Goal: Information Seeking & Learning: Learn about a topic

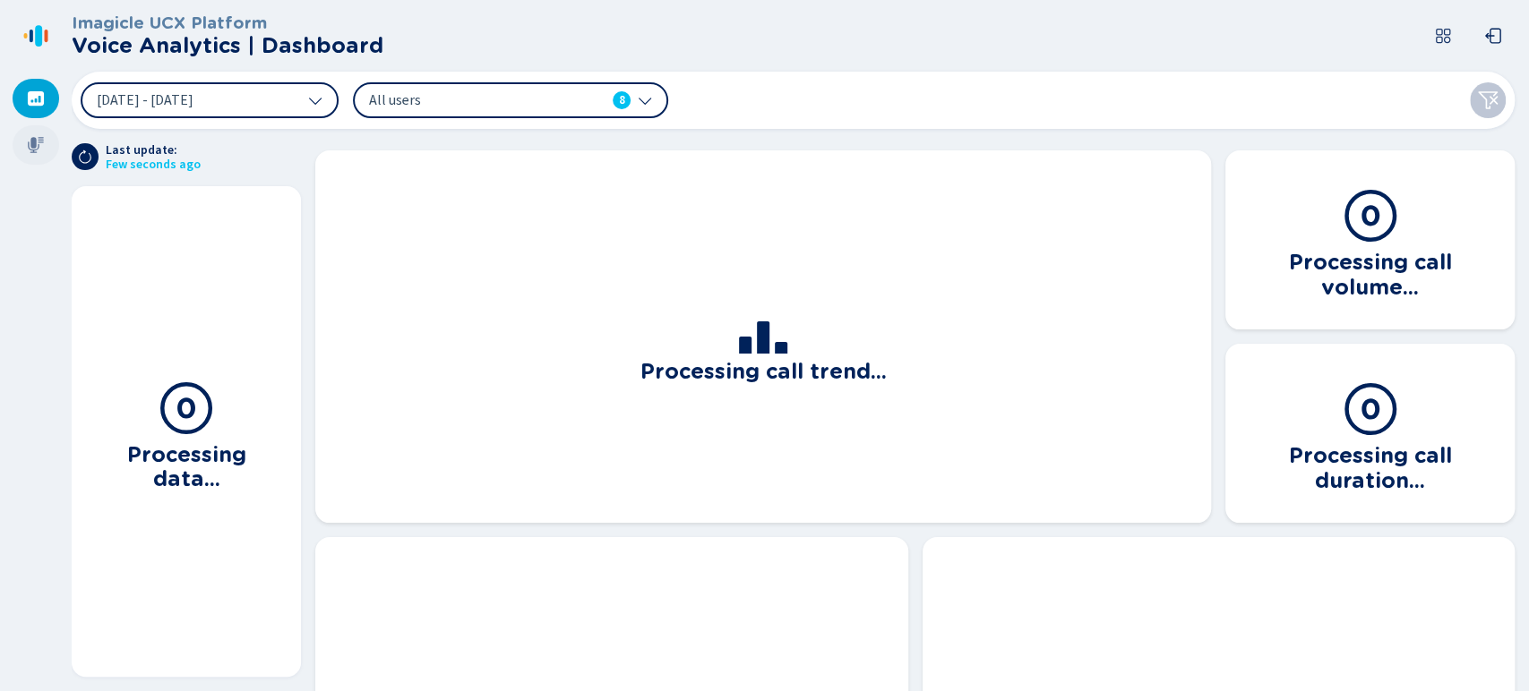
click at [33, 148] on icon at bounding box center [36, 145] width 16 height 16
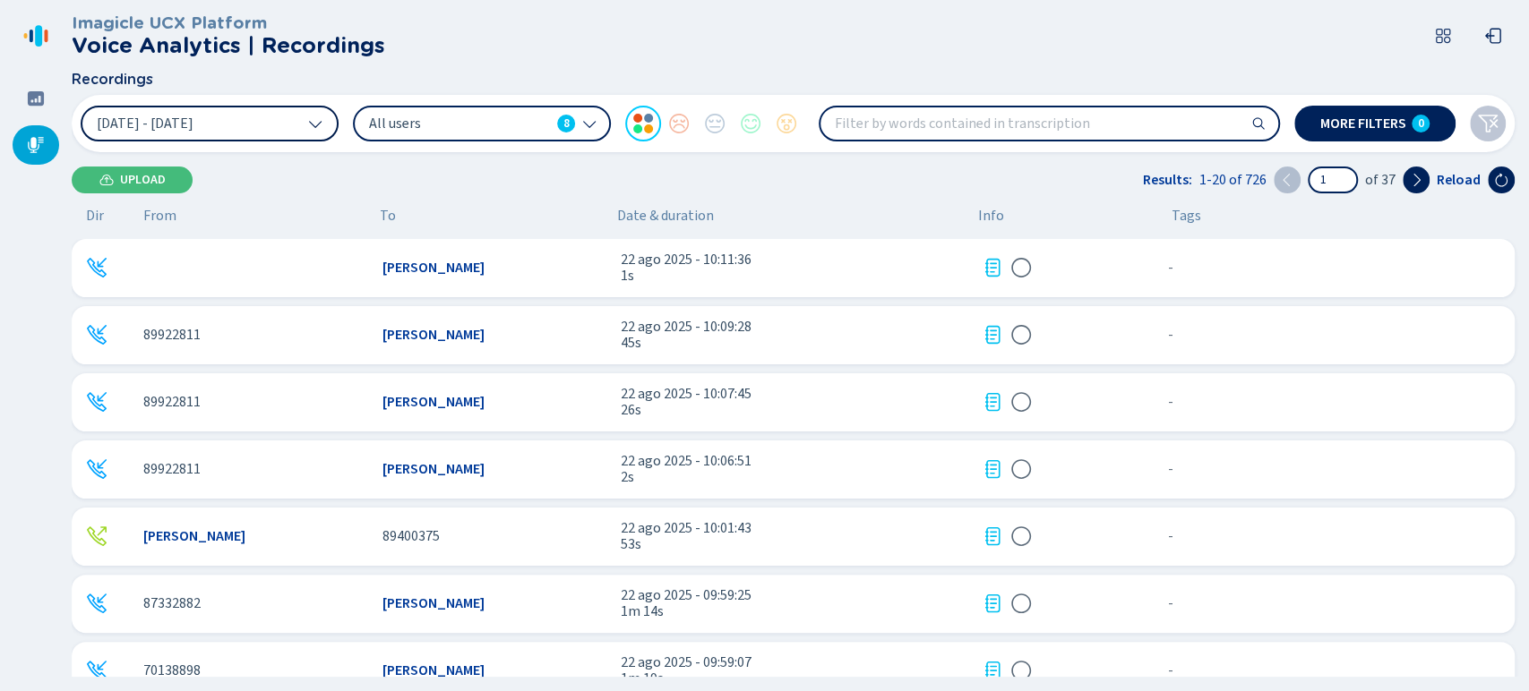
click at [287, 132] on button "[DATE] - [DATE]" at bounding box center [210, 124] width 258 height 36
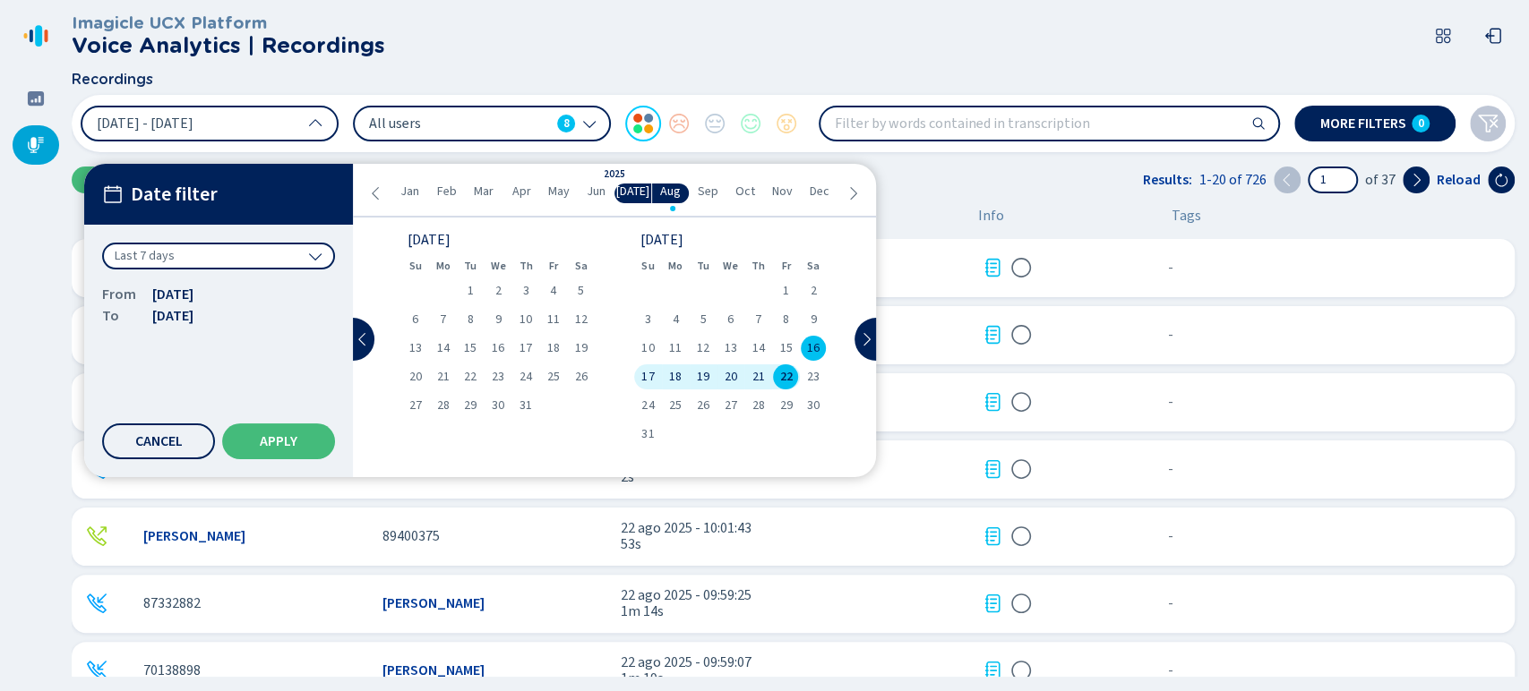
click at [756, 373] on span "21" at bounding box center [758, 377] width 13 height 13
click at [783, 373] on span "22" at bounding box center [785, 377] width 13 height 13
click at [274, 442] on span "Apply" at bounding box center [279, 441] width 38 height 14
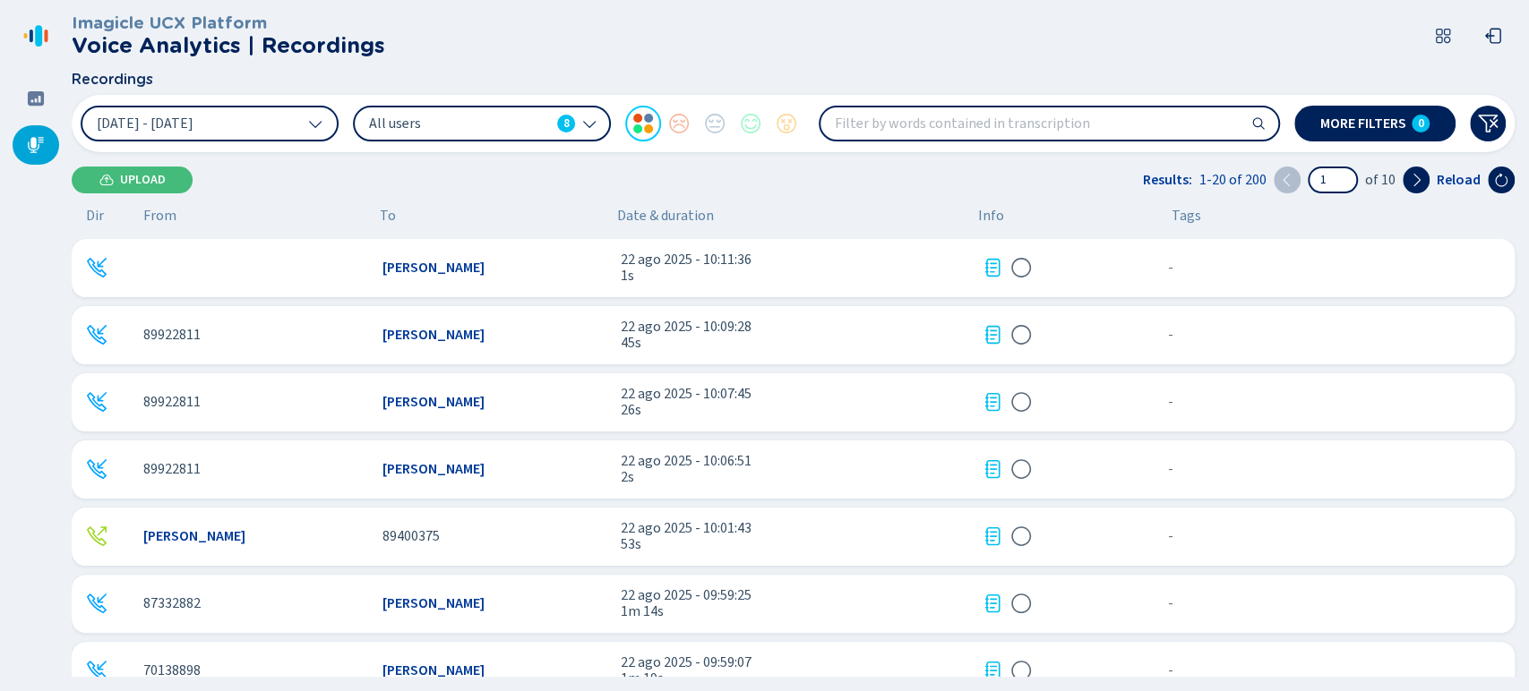
click at [954, 119] on input "search" at bounding box center [1049, 123] width 458 height 32
paste input "83425092"
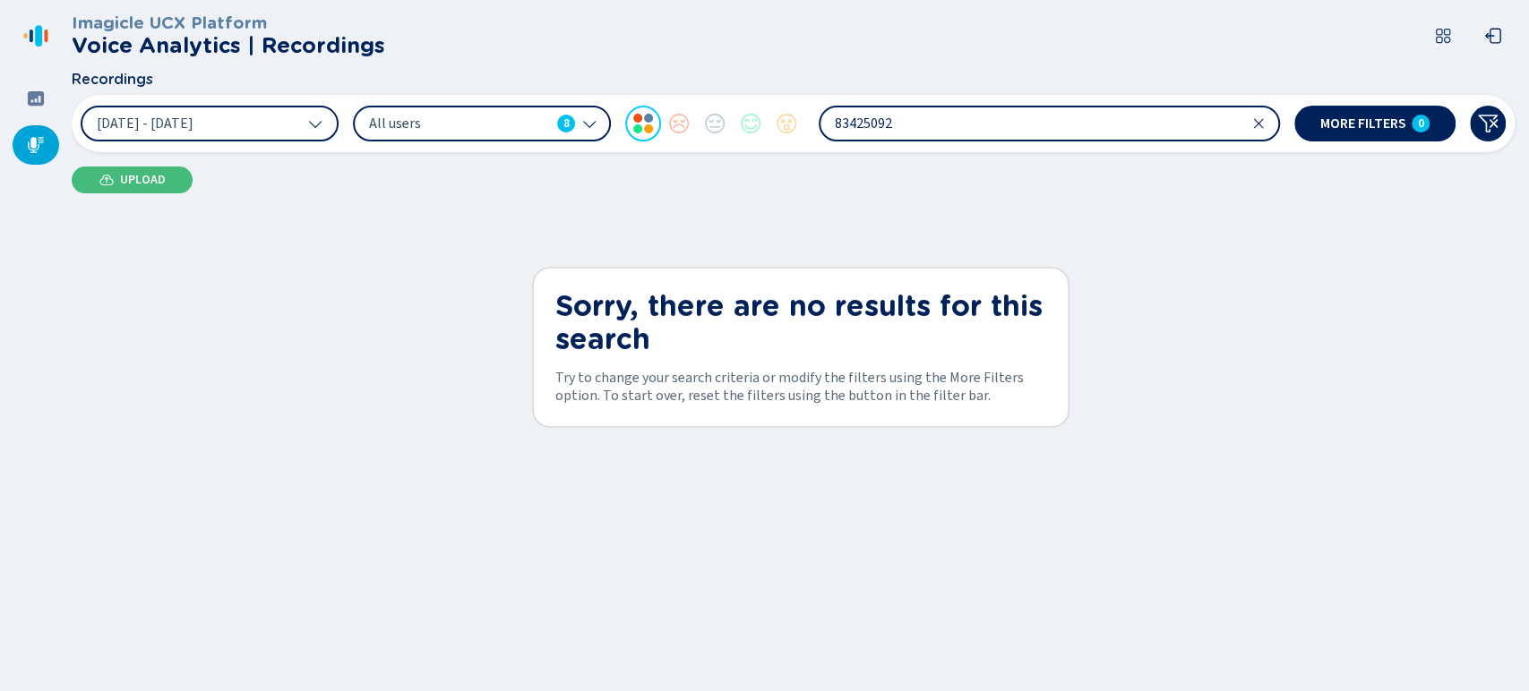
click at [967, 114] on input "83425092" at bounding box center [1049, 123] width 458 height 32
type input "8"
click at [444, 142] on div "All users 8" at bounding box center [482, 124] width 258 height 36
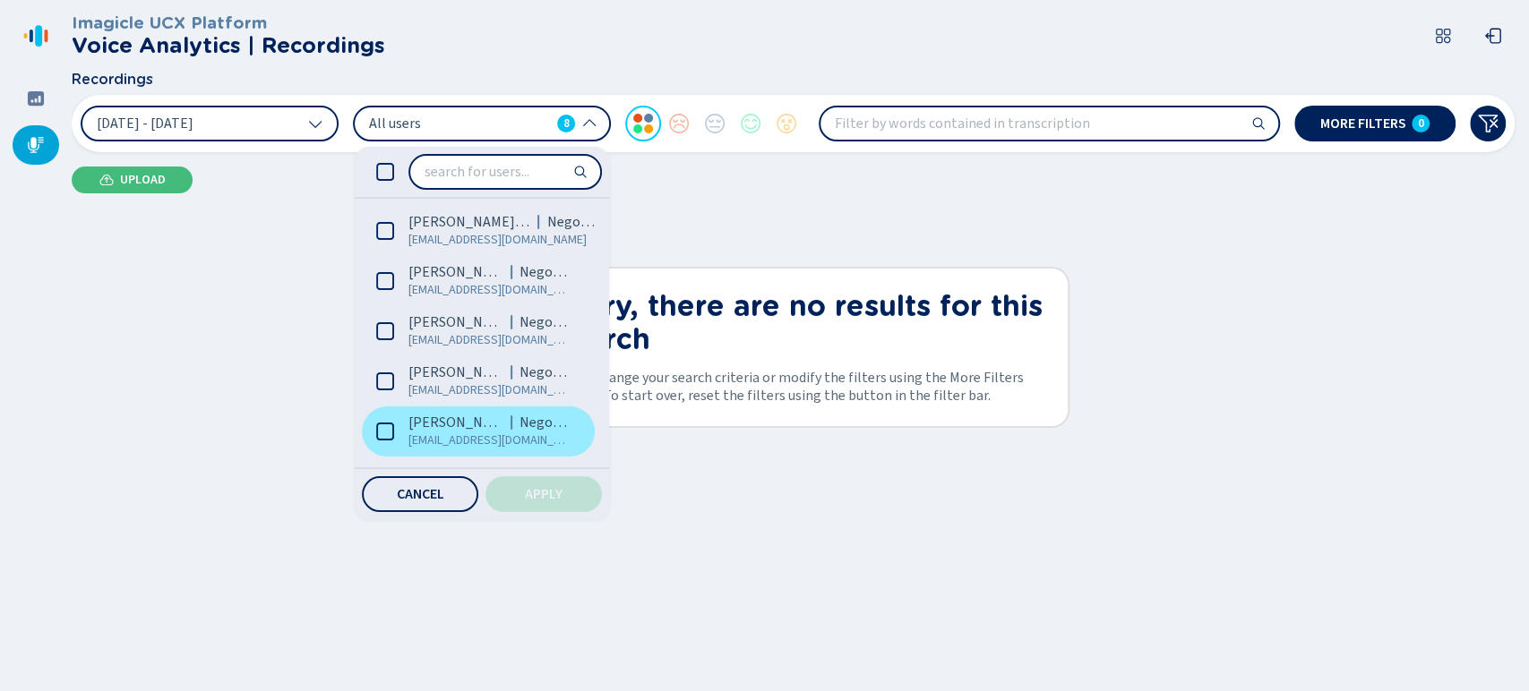
click at [465, 442] on span "[EMAIL_ADDRESS][DOMAIN_NAME]" at bounding box center [489, 441] width 162 height 18
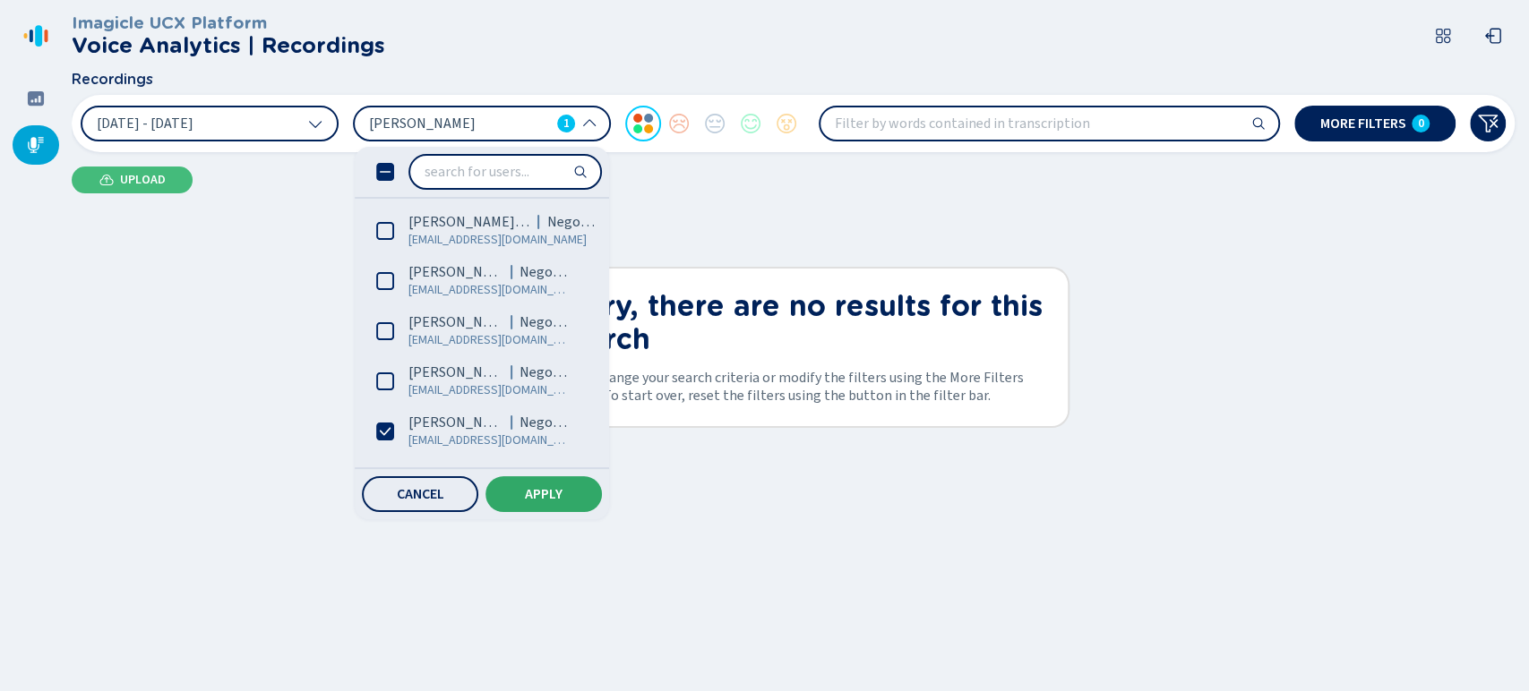
click at [522, 485] on button "Apply" at bounding box center [543, 495] width 116 height 36
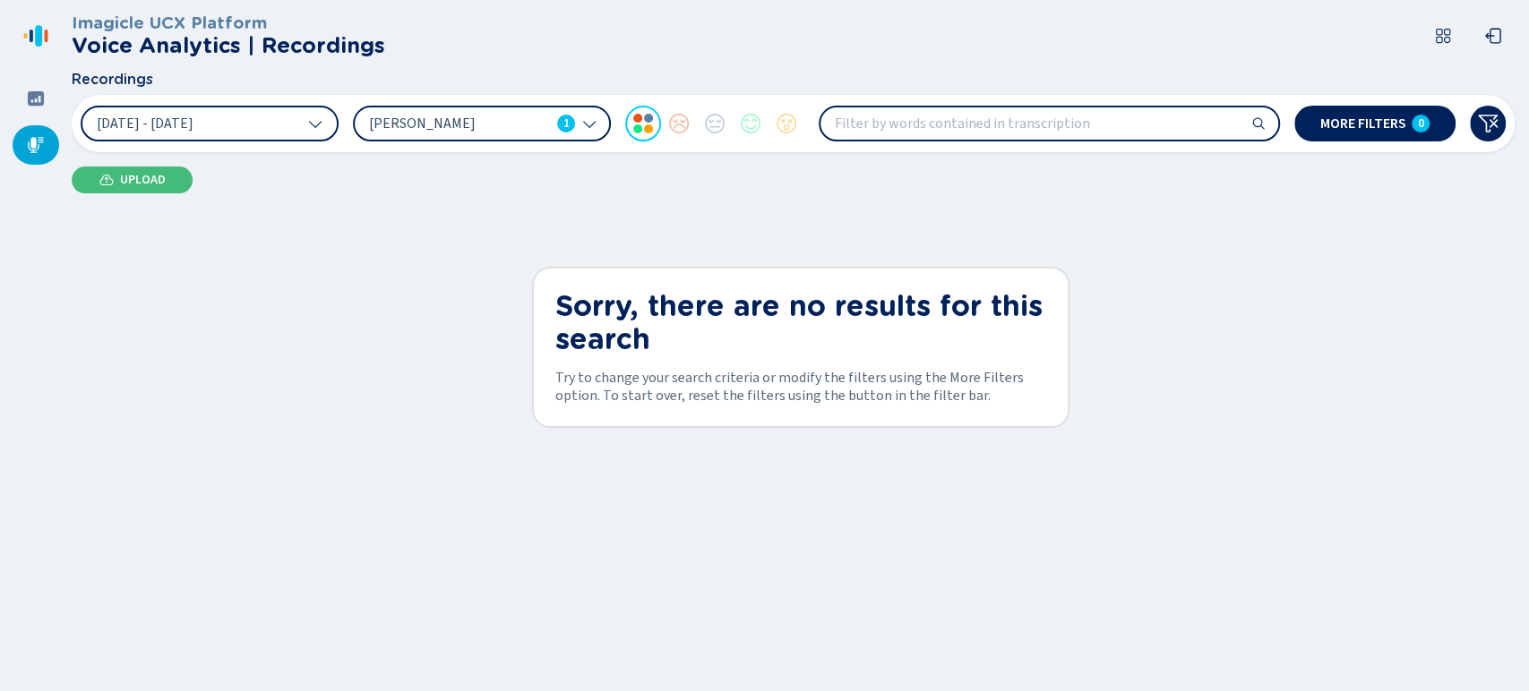
drag, startPoint x: 1032, startPoint y: 97, endPoint x: 1010, endPoint y: 142, distance: 49.7
click at [1010, 142] on div "[DATE] - [DATE] [PERSON_NAME] 1 More filters 0" at bounding box center [793, 123] width 1443 height 57
click at [1010, 142] on div at bounding box center [1049, 124] width 461 height 36
click at [1262, 127] on icon at bounding box center [1259, 124] width 12 height 12
click at [1262, 126] on icon at bounding box center [1258, 123] width 14 height 14
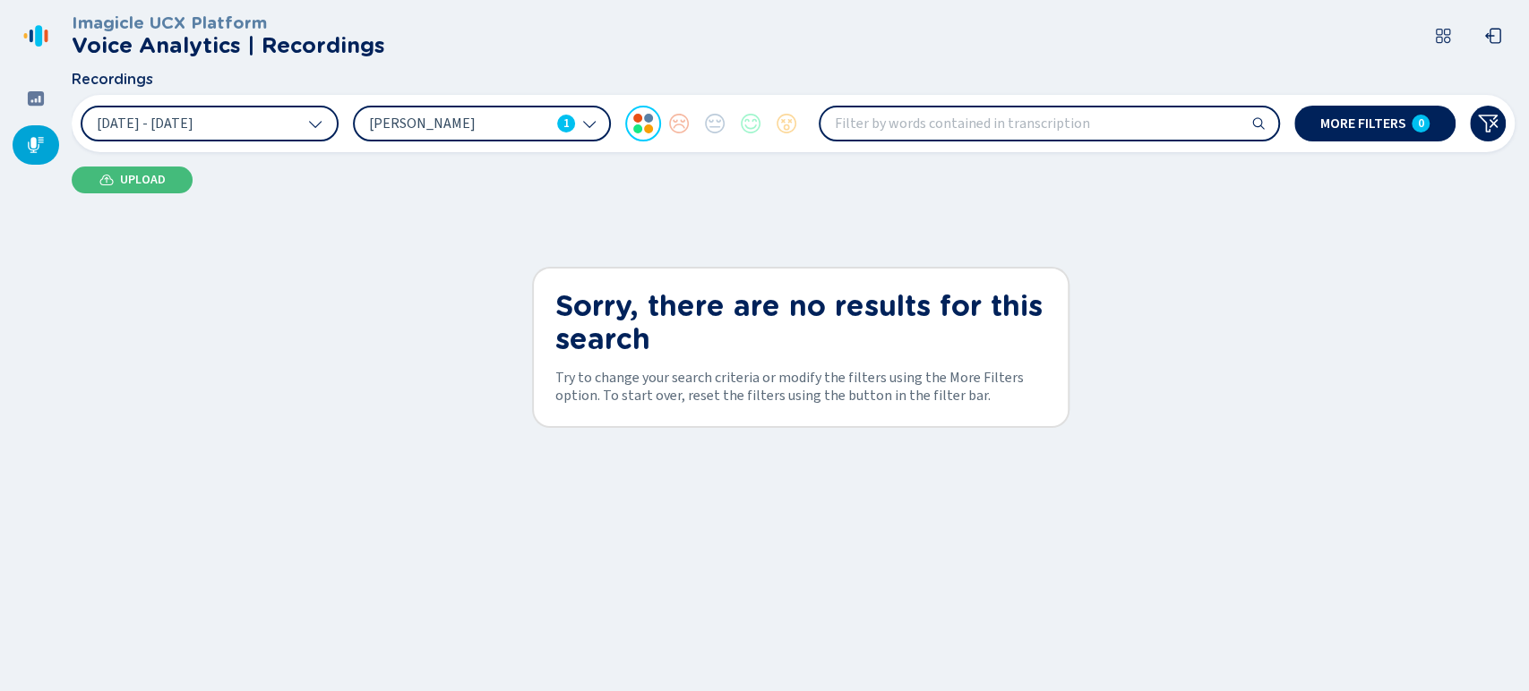
click at [1257, 121] on icon at bounding box center [1258, 123] width 14 height 14
drag, startPoint x: 1257, startPoint y: 121, endPoint x: 1390, endPoint y: 116, distance: 133.5
click at [1390, 116] on div "[DATE] - [DATE] [PERSON_NAME] 1 More filters 0" at bounding box center [793, 123] width 1443 height 57
click at [1390, 116] on span "More filters" at bounding box center [1363, 123] width 86 height 14
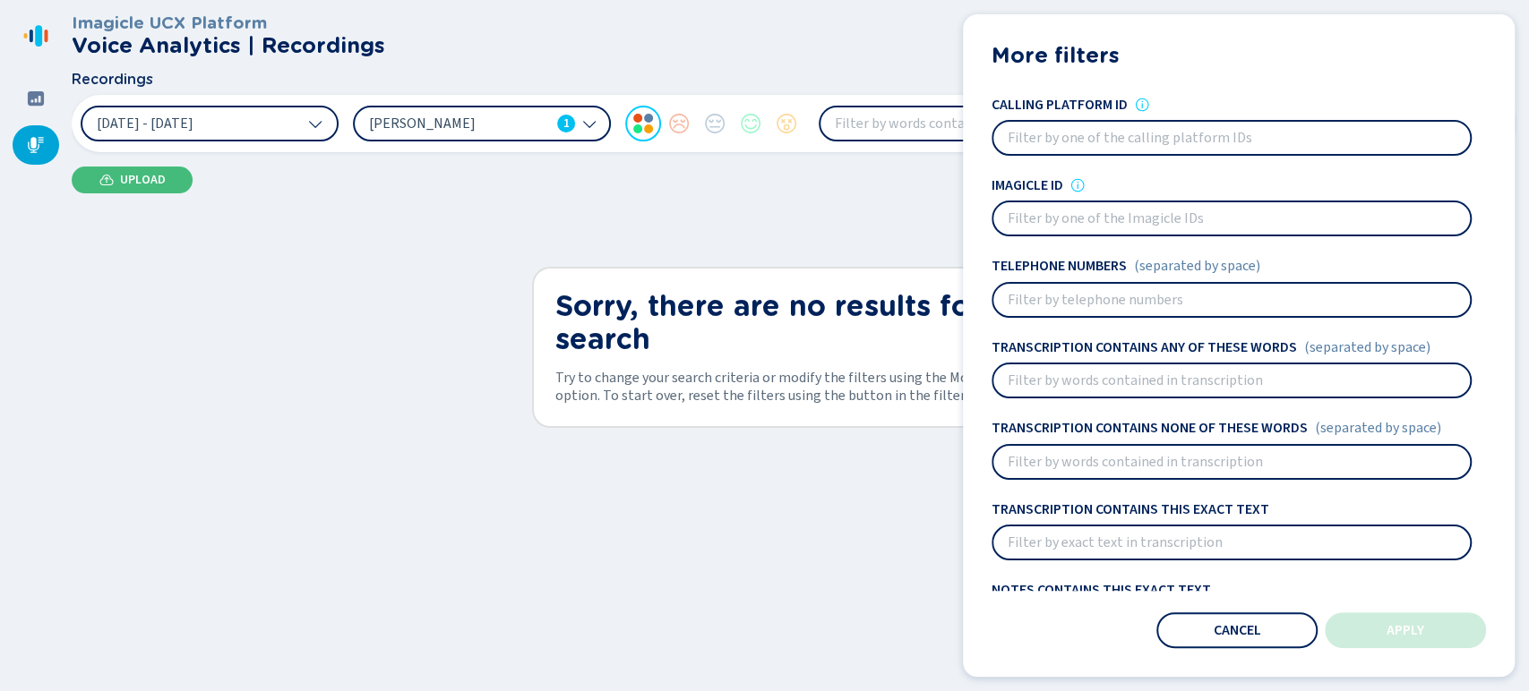
click at [1135, 312] on input at bounding box center [1231, 300] width 477 height 32
paste input "83425092"
type input "83425092"
click at [1389, 632] on span "Apply" at bounding box center [1406, 630] width 38 height 14
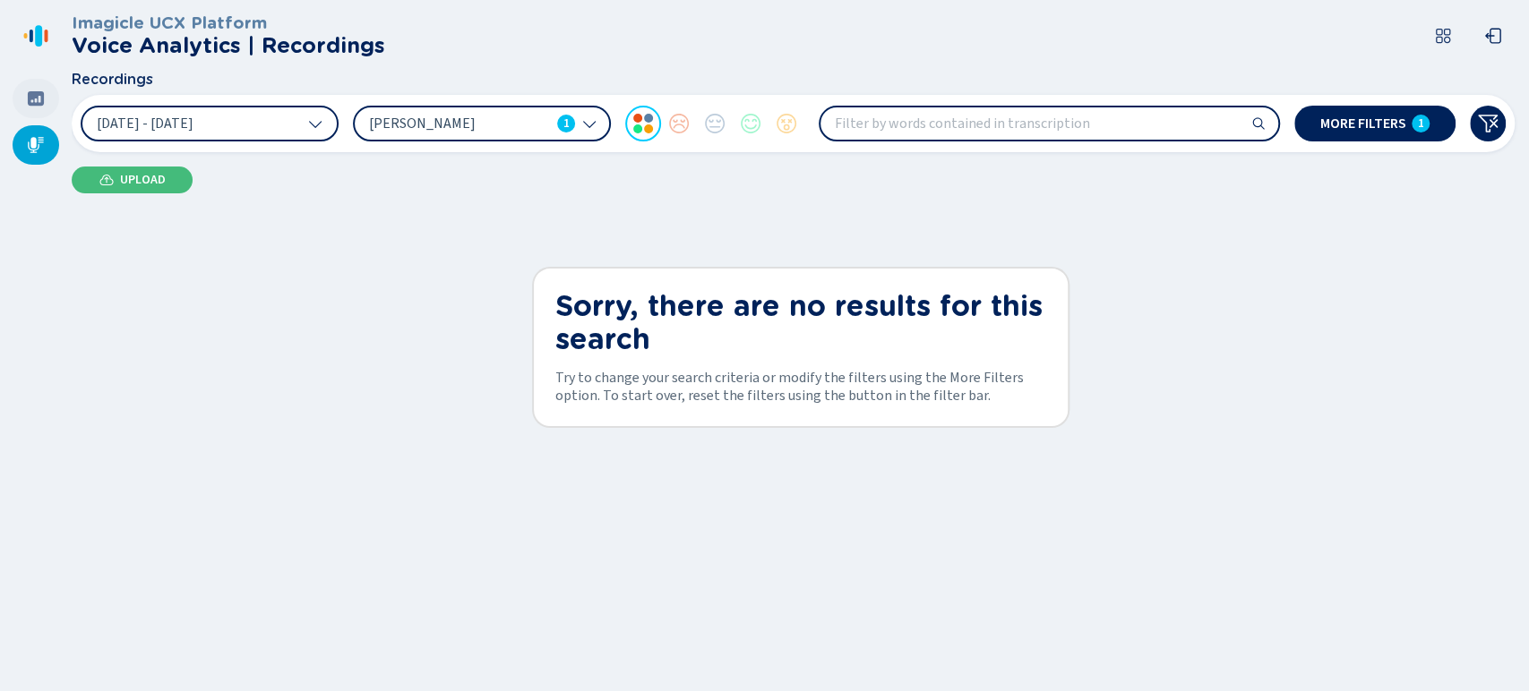
click at [24, 99] on div at bounding box center [36, 98] width 47 height 39
click at [1258, 124] on icon at bounding box center [1259, 124] width 10 height 10
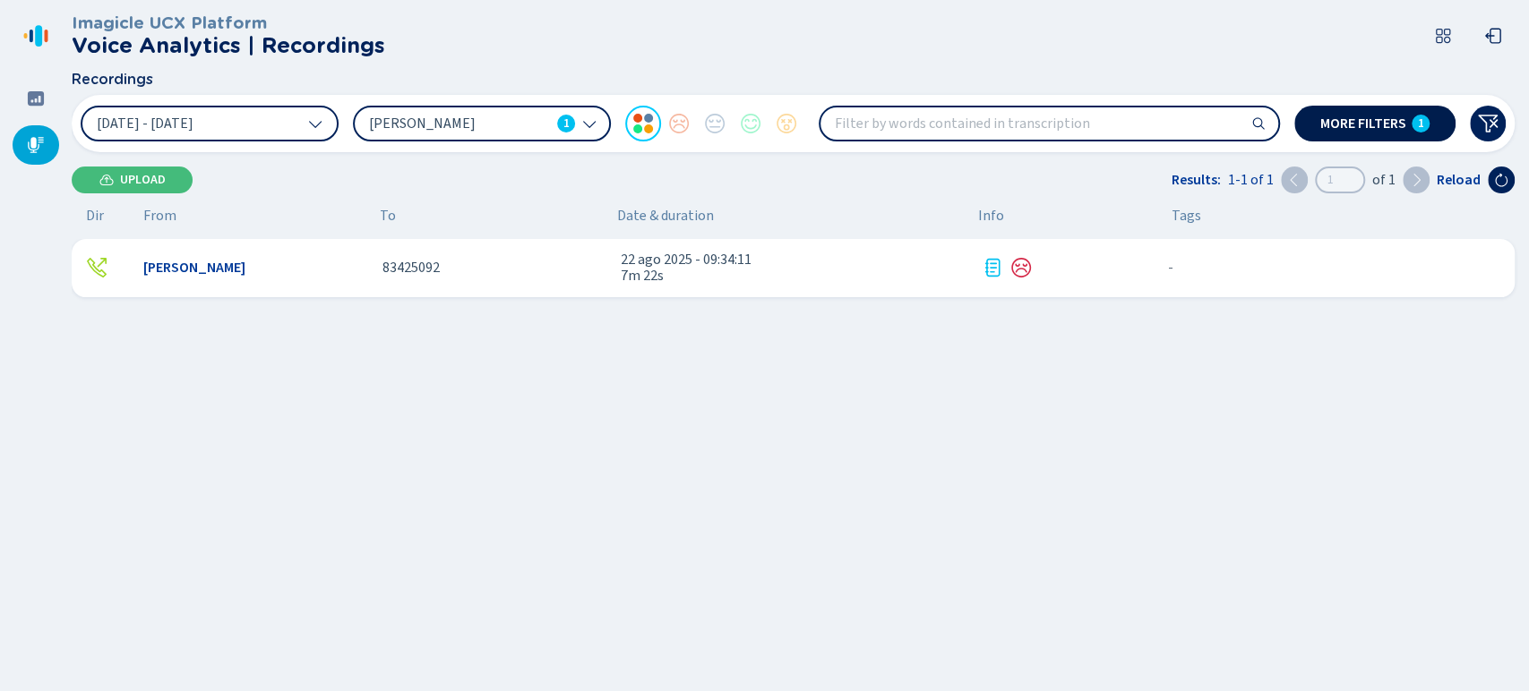
click at [1421, 122] on span "1" at bounding box center [1421, 123] width 6 height 14
click at [337, 268] on div "[PERSON_NAME]" at bounding box center [255, 268] width 225 height 16
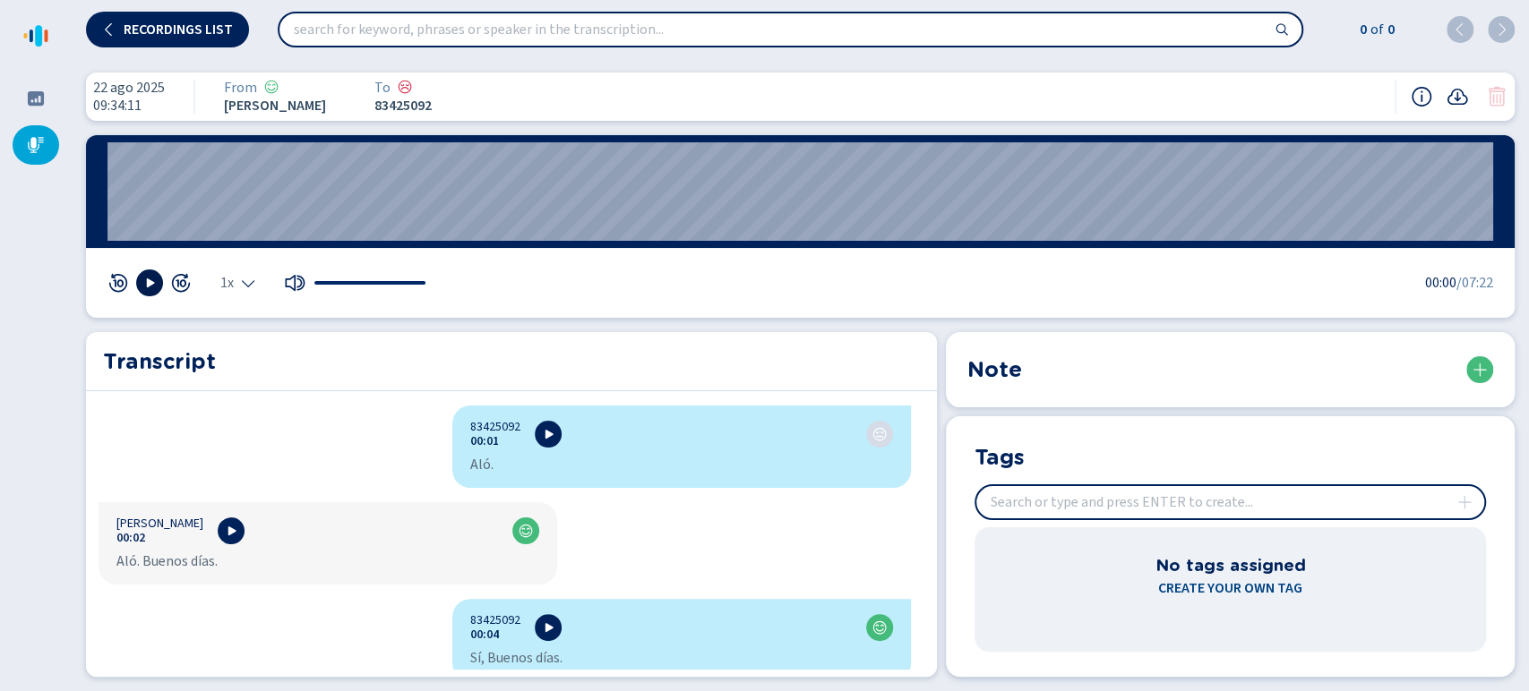
click at [153, 278] on icon at bounding box center [149, 283] width 14 height 14
click at [149, 279] on icon at bounding box center [149, 283] width 14 height 14
click at [147, 288] on icon at bounding box center [149, 283] width 14 height 14
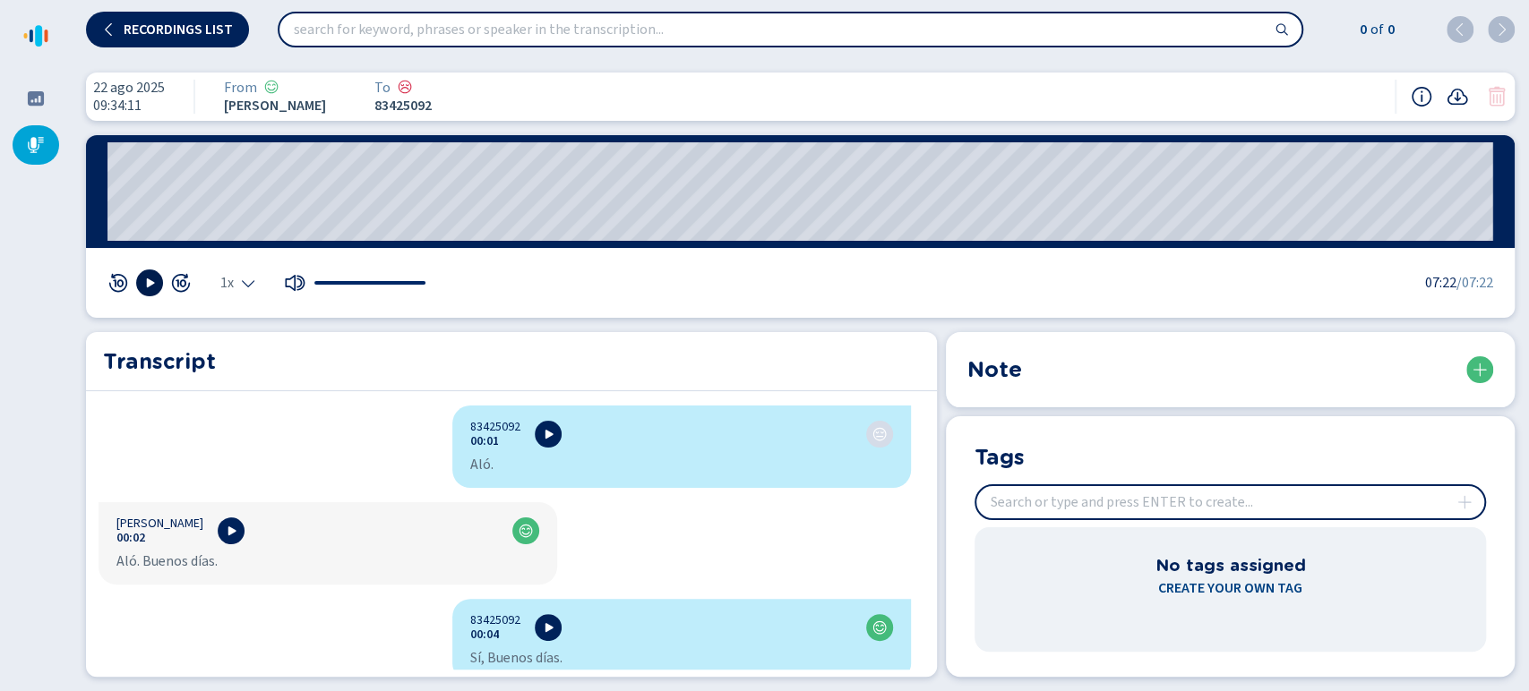
click at [37, 133] on div at bounding box center [36, 144] width 47 height 39
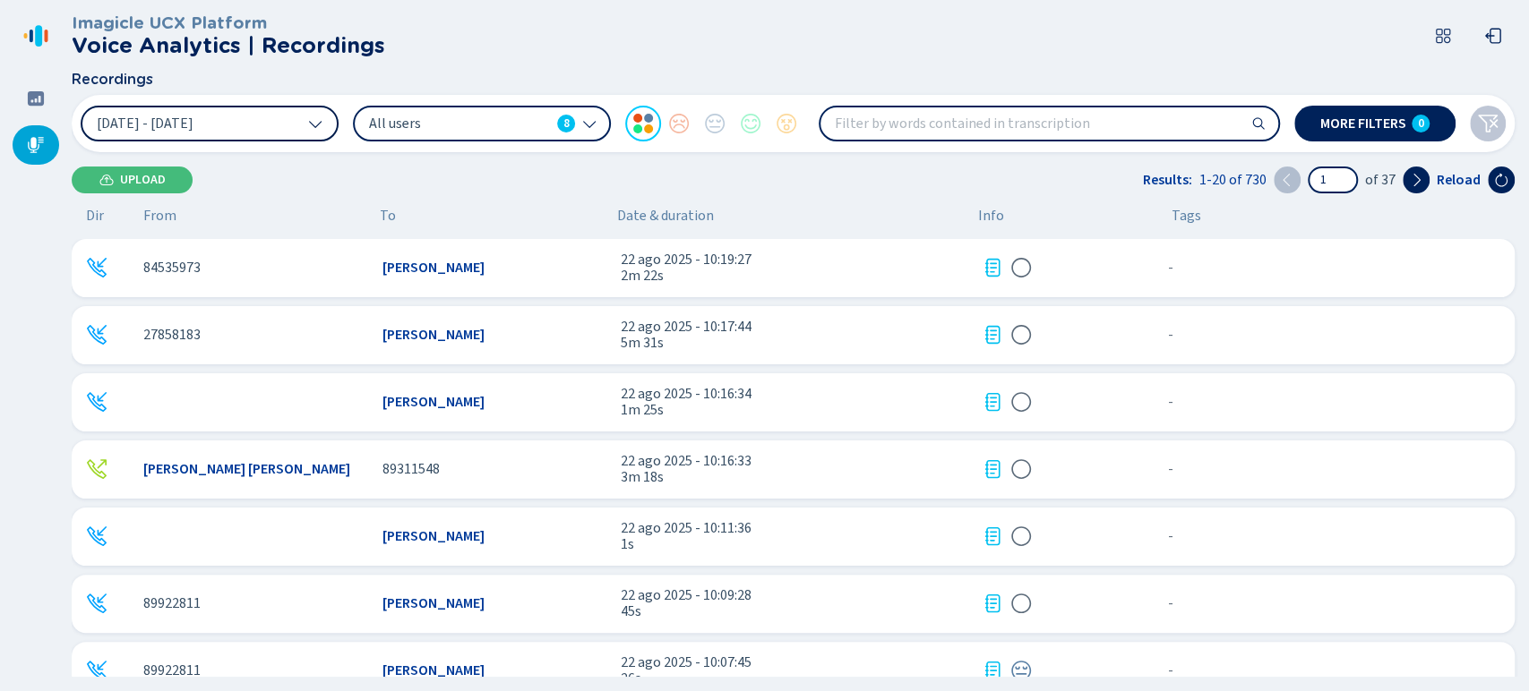
click at [294, 126] on button "[DATE] - [DATE]" at bounding box center [210, 124] width 258 height 36
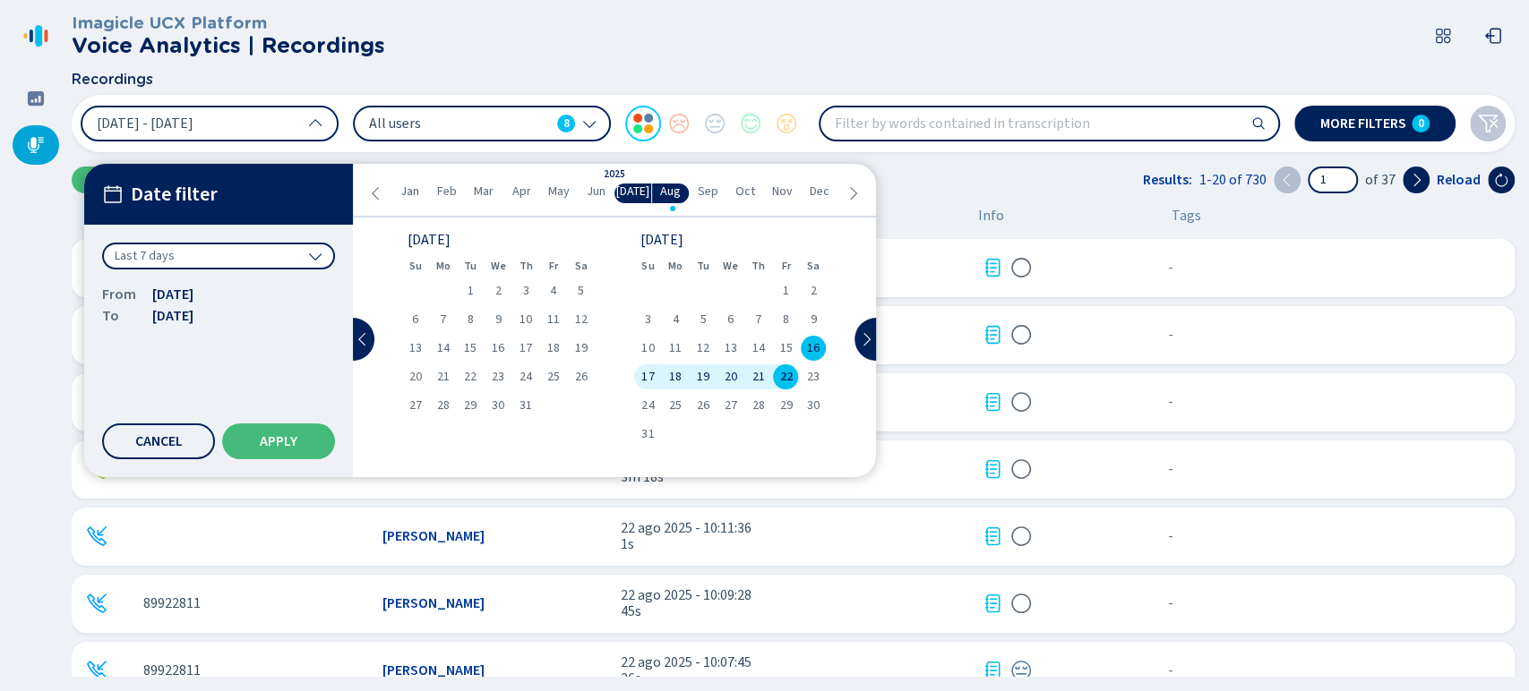
click at [761, 373] on span "21" at bounding box center [758, 377] width 13 height 13
click at [774, 379] on div "22" at bounding box center [786, 377] width 28 height 25
click at [286, 424] on button "Apply" at bounding box center [278, 442] width 113 height 36
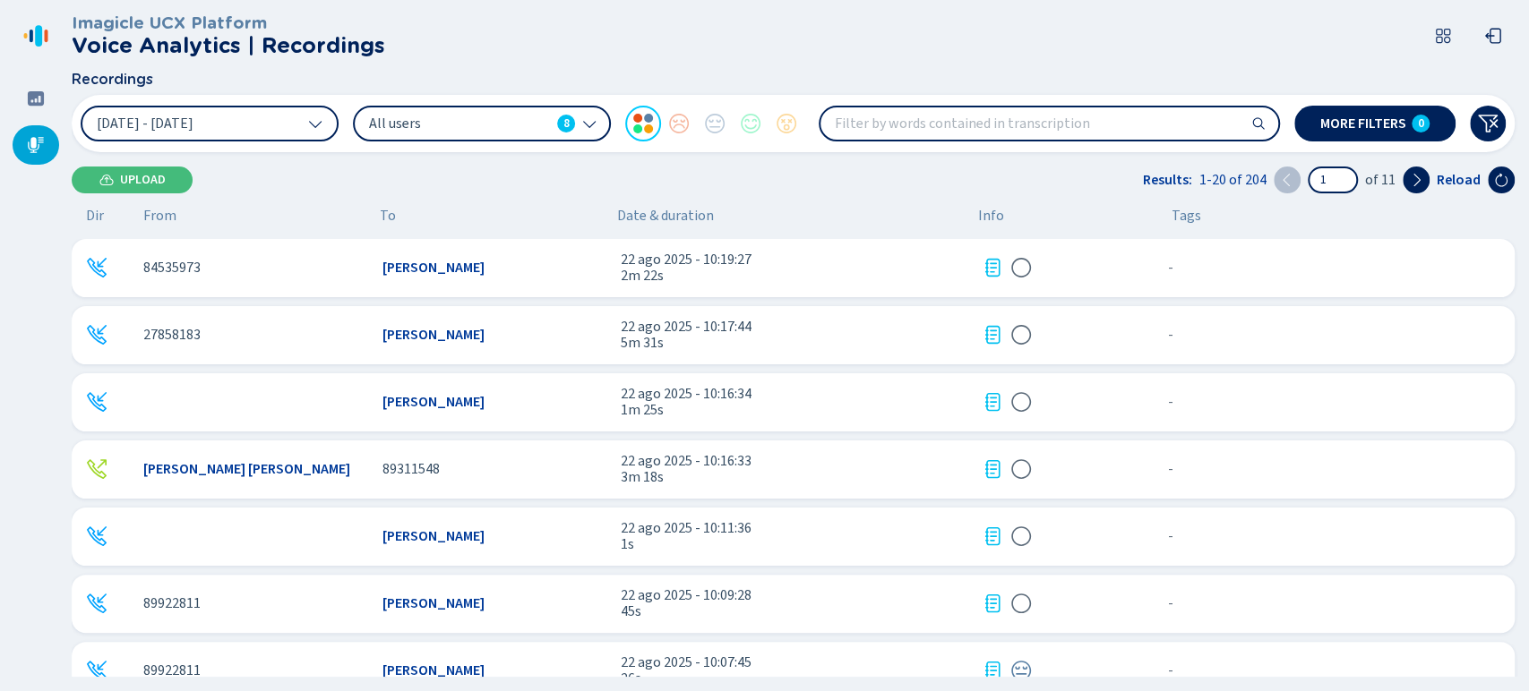
click at [537, 148] on div "21 Aug 2025 - 22 Aug 2025 All users 8 More filters 0" at bounding box center [793, 123] width 1443 height 57
click at [552, 134] on div "All users 8" at bounding box center [482, 124] width 258 height 36
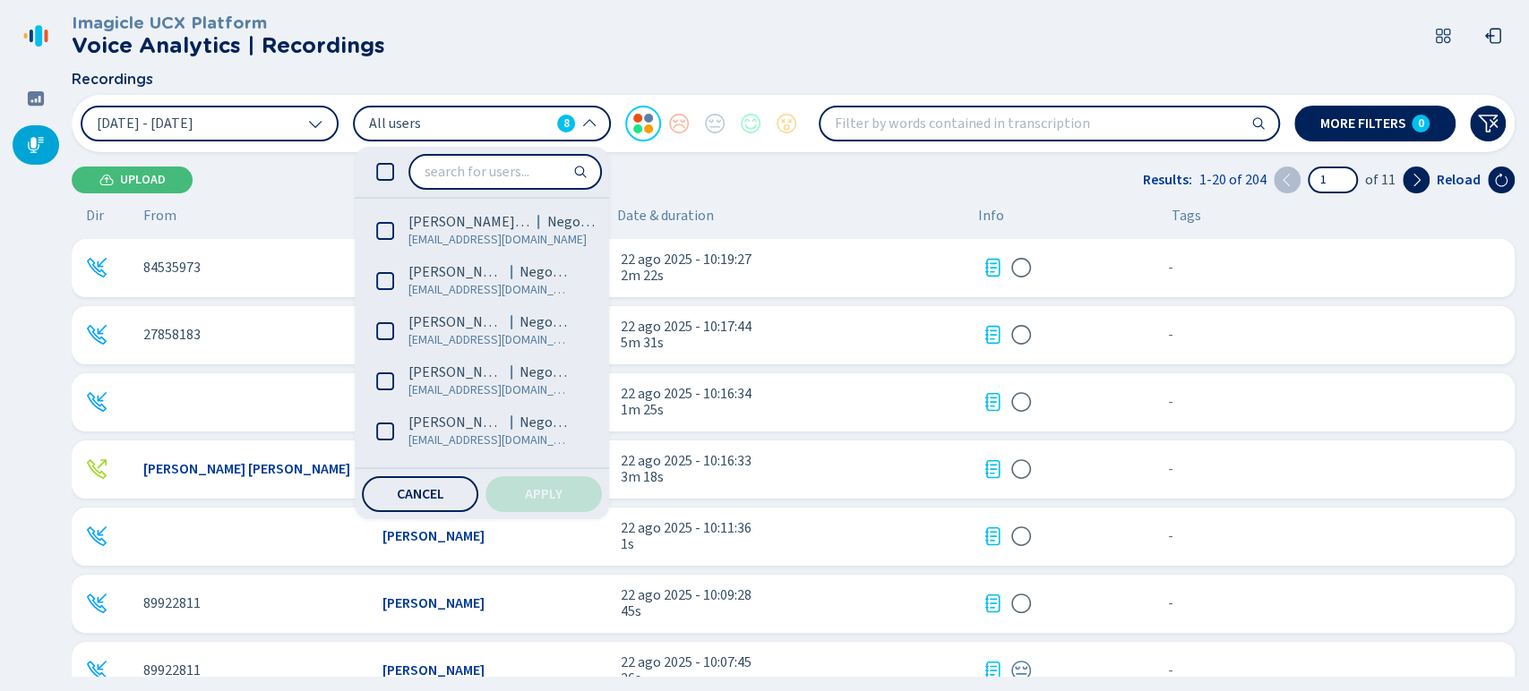
scroll to position [146, 0]
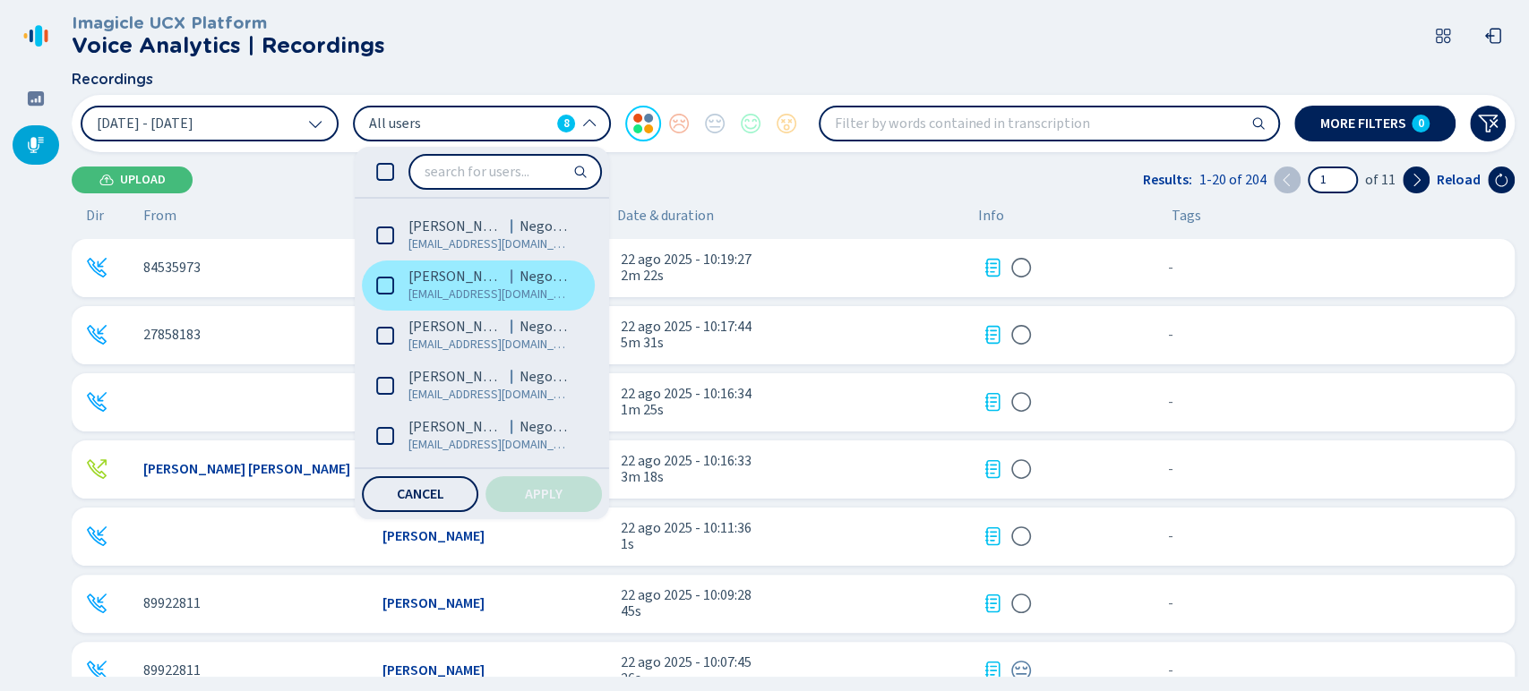
click at [408, 278] on label "Ihann Lara Negocios ilara@coopejudicial.fi.cr" at bounding box center [478, 286] width 233 height 50
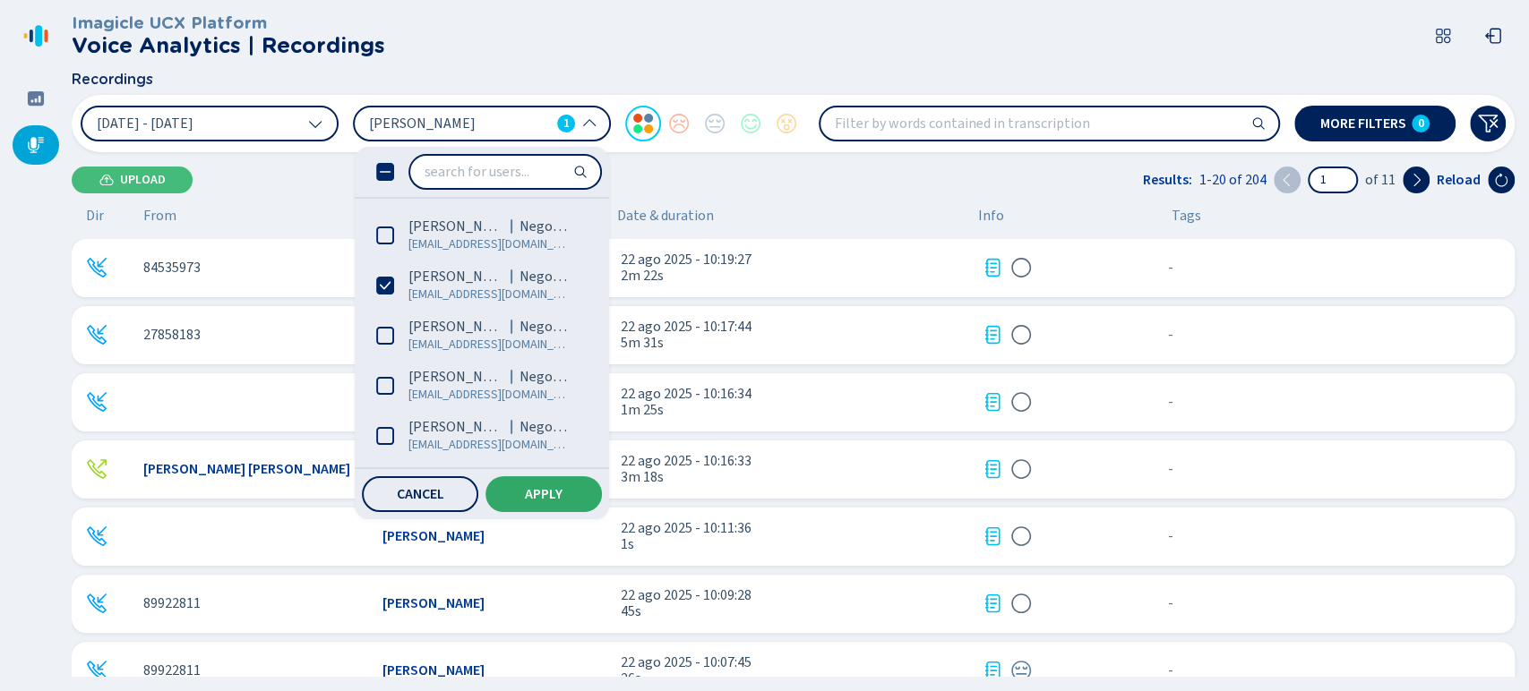
click at [527, 489] on span "Apply" at bounding box center [544, 494] width 38 height 14
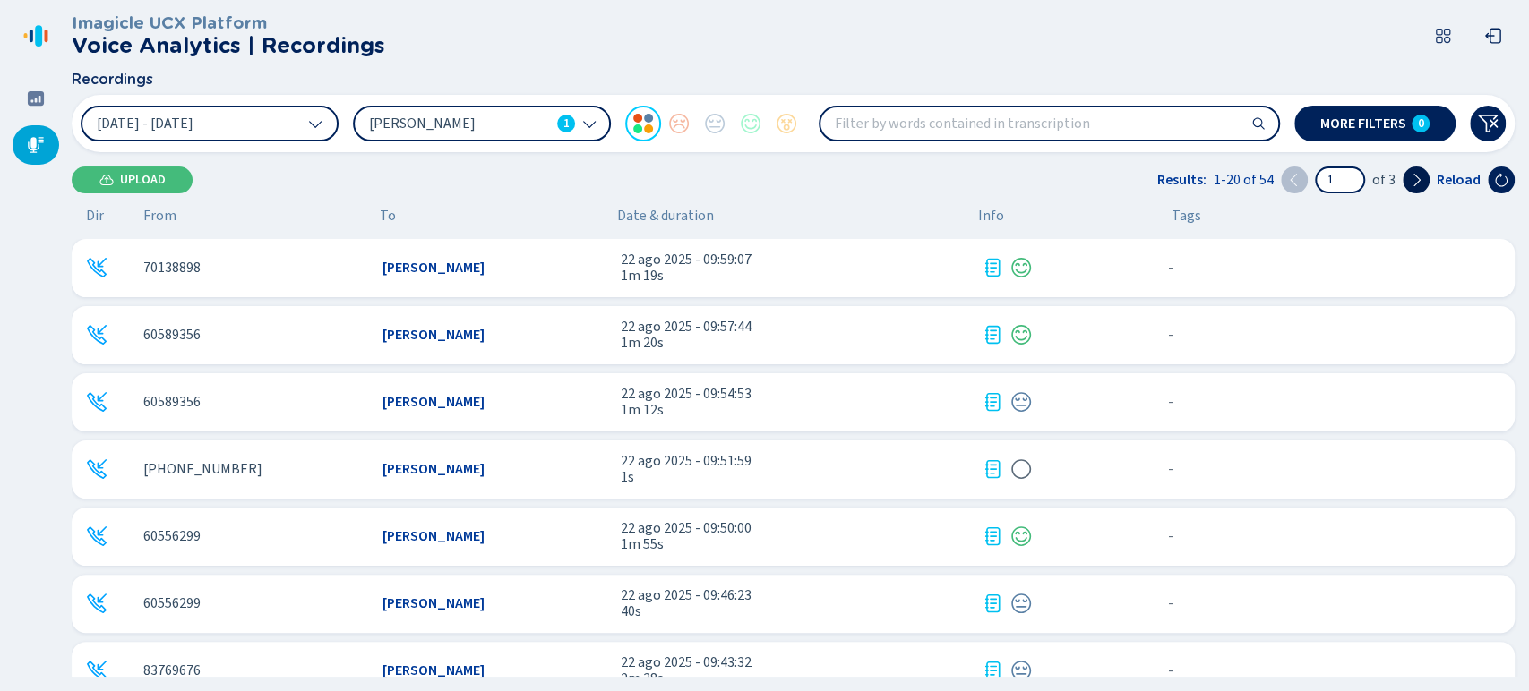
click at [1420, 168] on button at bounding box center [1416, 180] width 27 height 27
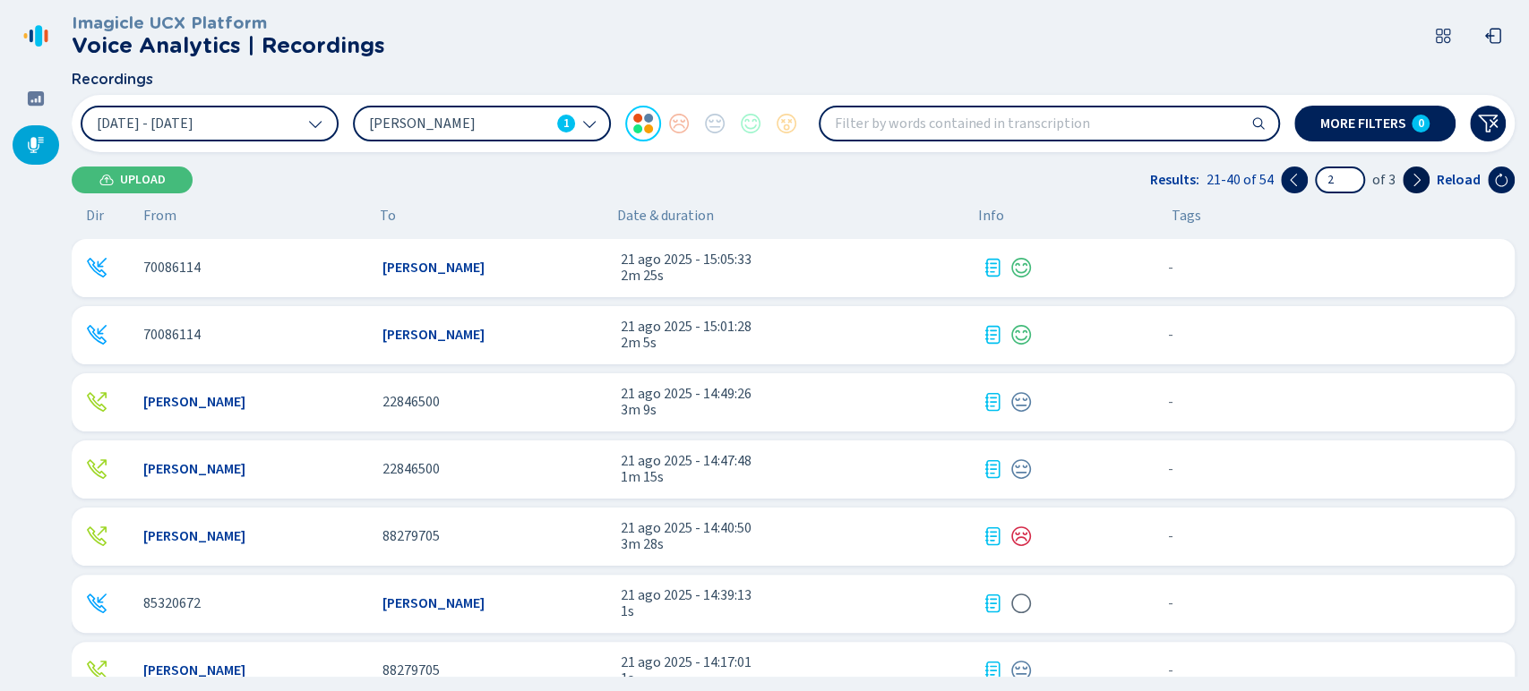
click at [1420, 177] on icon at bounding box center [1416, 180] width 14 height 14
type input "3"
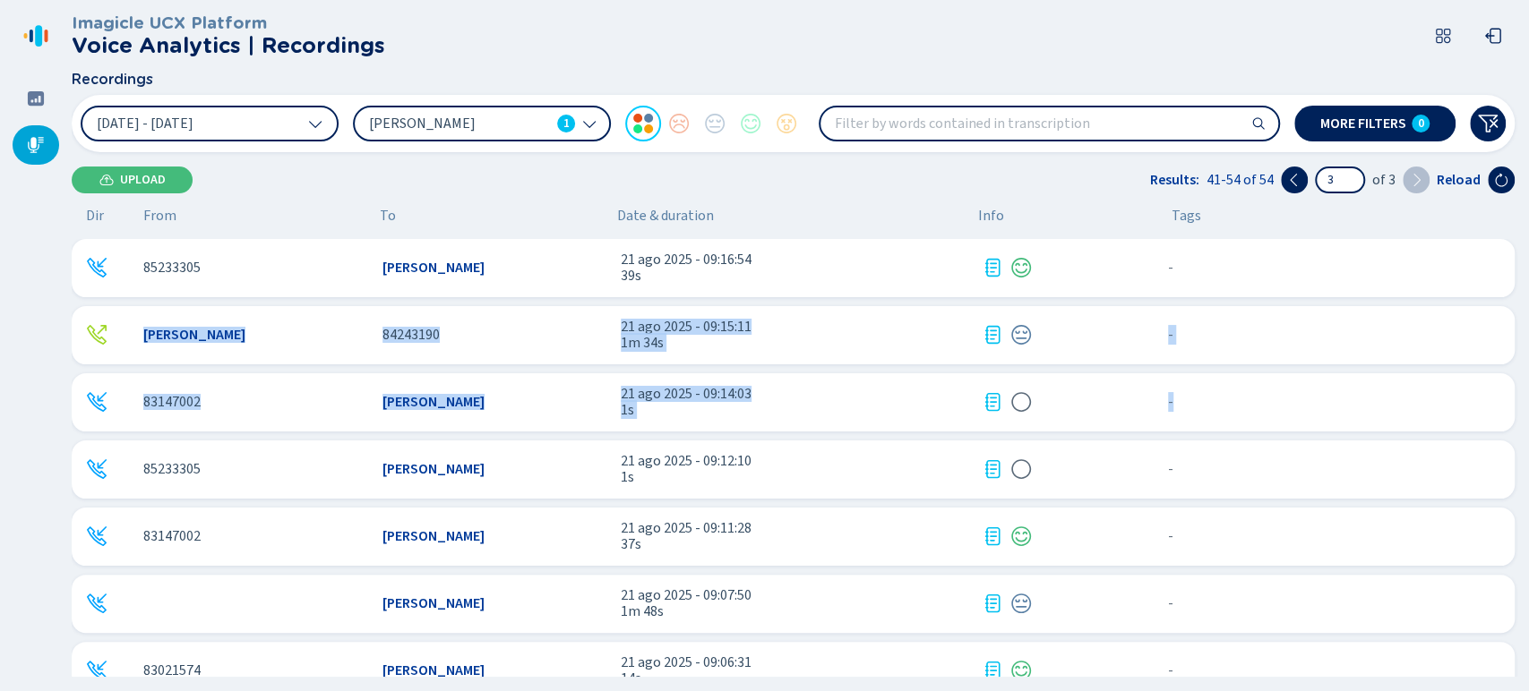
drag, startPoint x: 1524, startPoint y: 276, endPoint x: 1510, endPoint y: 418, distance: 143.1
click at [1510, 418] on div "Imagicle UCX Platform Voice Analytics | Recordings Recordings 21 Aug 2025 - 22 …" at bounding box center [800, 345] width 1457 height 691
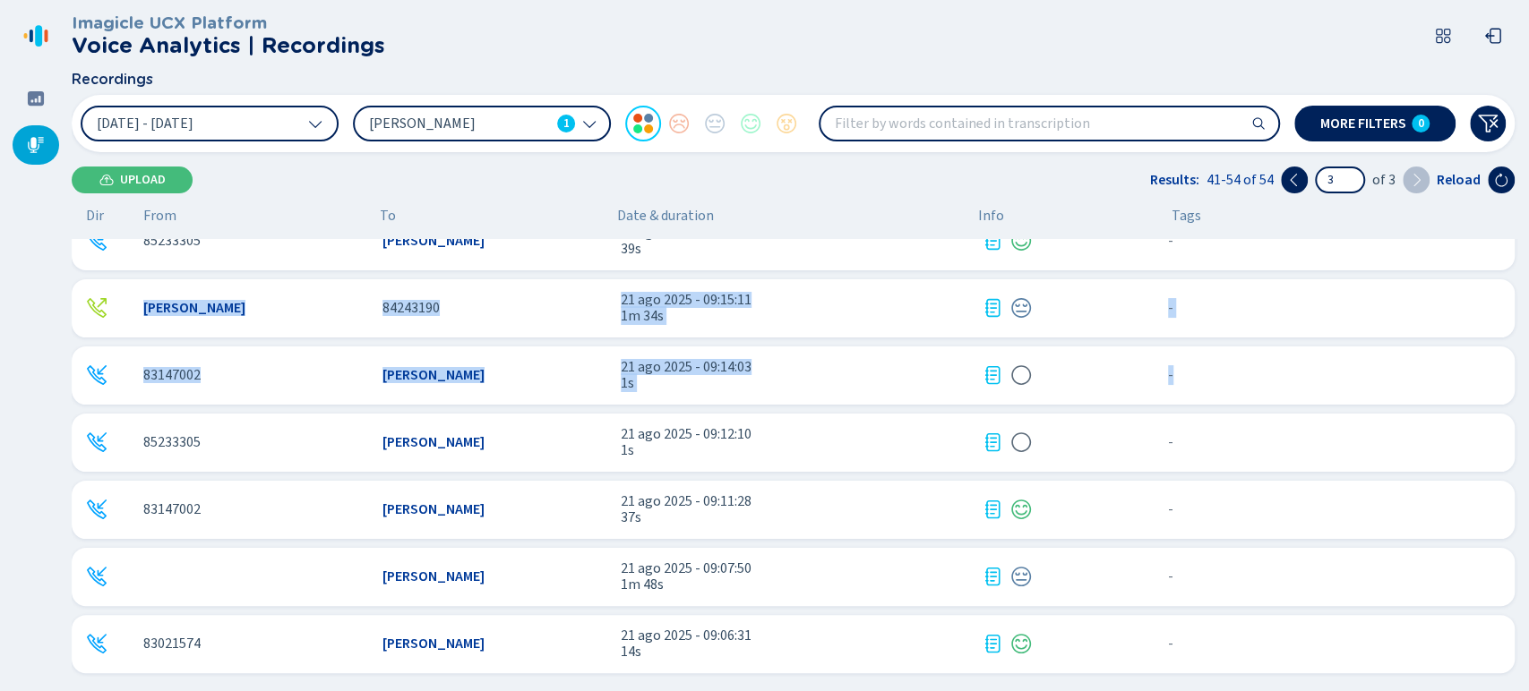
scroll to position [0, 0]
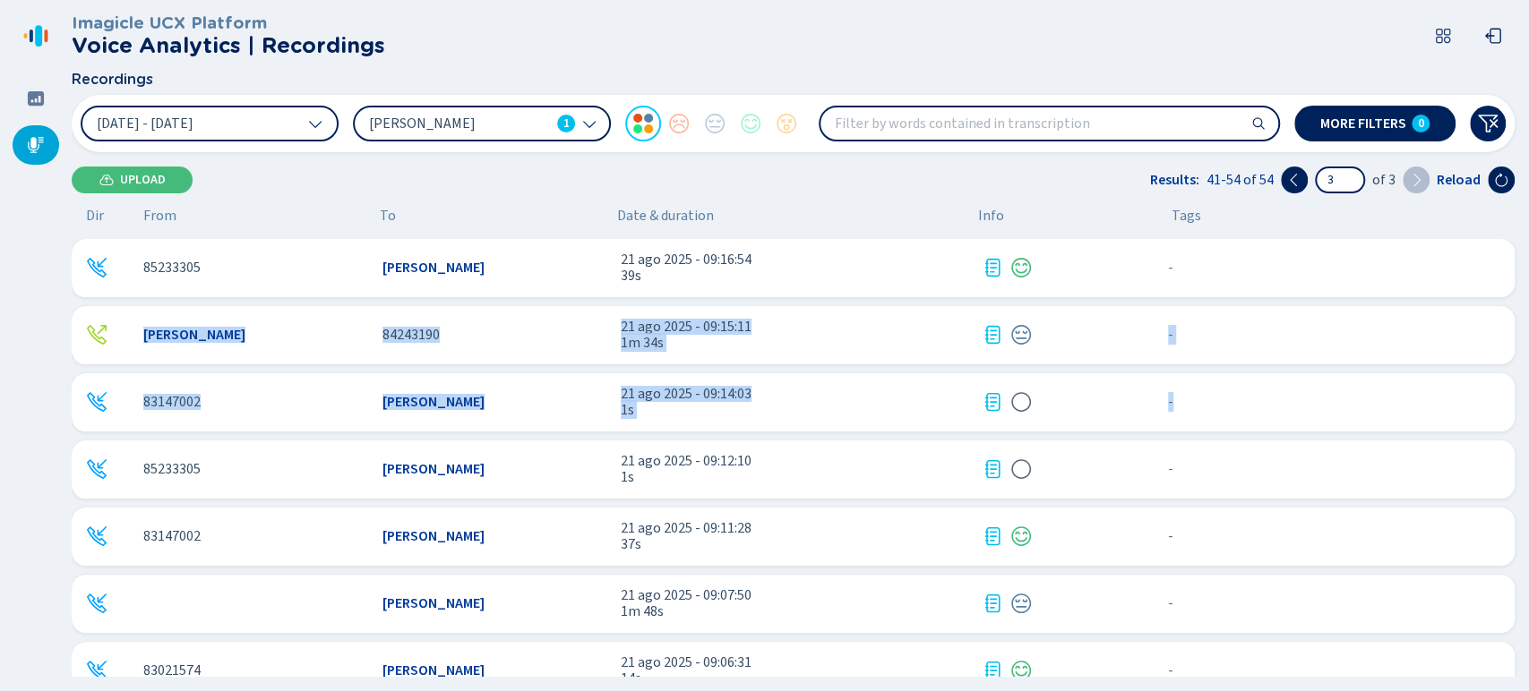
click at [597, 359] on div "Ihan Lara Sanchez 84243190 21 ago 2025 - 09:15:11 1m 34s - {{hiddenTagsCount}} …" at bounding box center [793, 335] width 1443 height 58
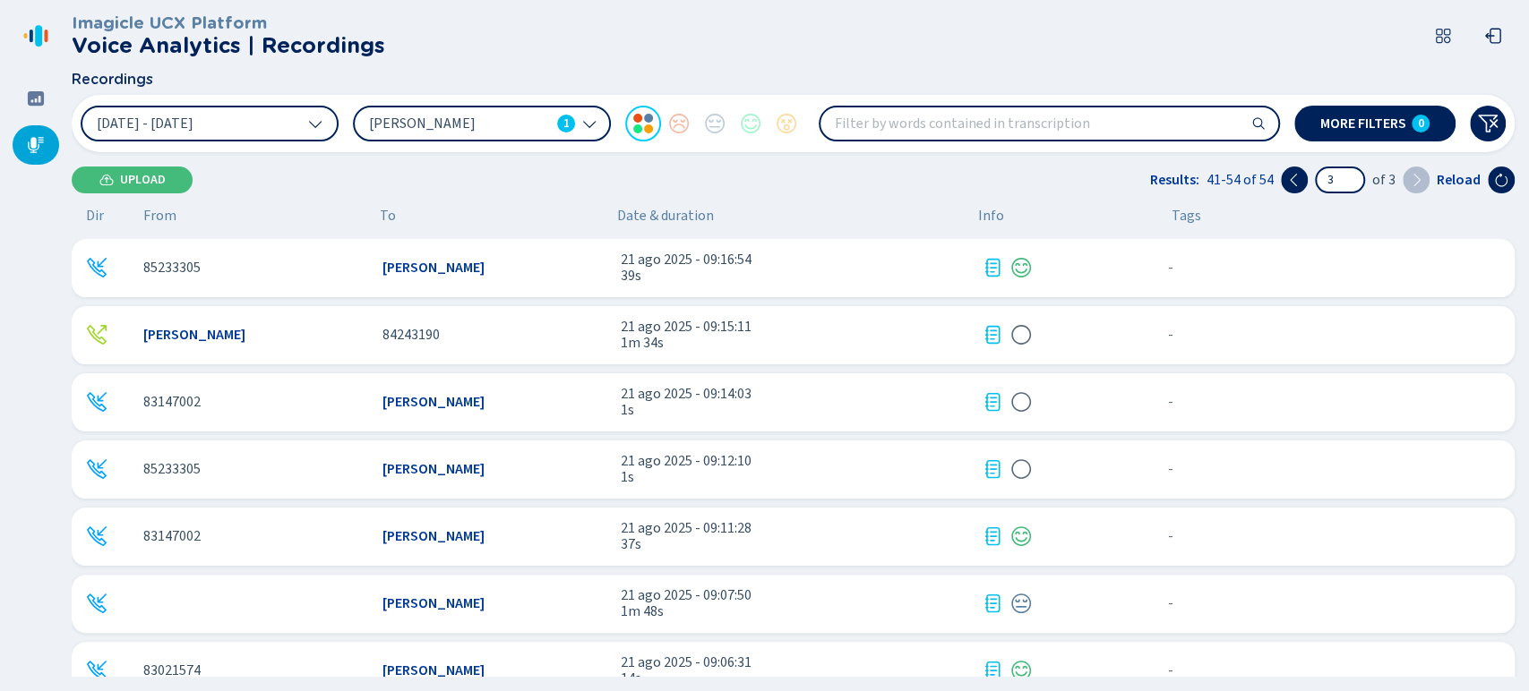
click at [1525, 287] on div "Imagicle UCX Platform Voice Analytics | Recordings Recordings 21 Aug 2025 - 22 …" at bounding box center [800, 345] width 1457 height 691
drag, startPoint x: 1524, startPoint y: 286, endPoint x: 1525, endPoint y: 249, distance: 36.7
click at [1525, 249] on div "Imagicle UCX Platform Voice Analytics | Recordings Recordings 21 Aug 2025 - 22 …" at bounding box center [800, 345] width 1457 height 691
drag, startPoint x: 1512, startPoint y: 281, endPoint x: 1515, endPoint y: 251, distance: 30.6
click at [1515, 251] on div "85233305 Ihan Lara Sanchez 21 ago 2025 - 09:16:54 39s - {{hiddenTagsCount}} mor…" at bounding box center [797, 458] width 1450 height 438
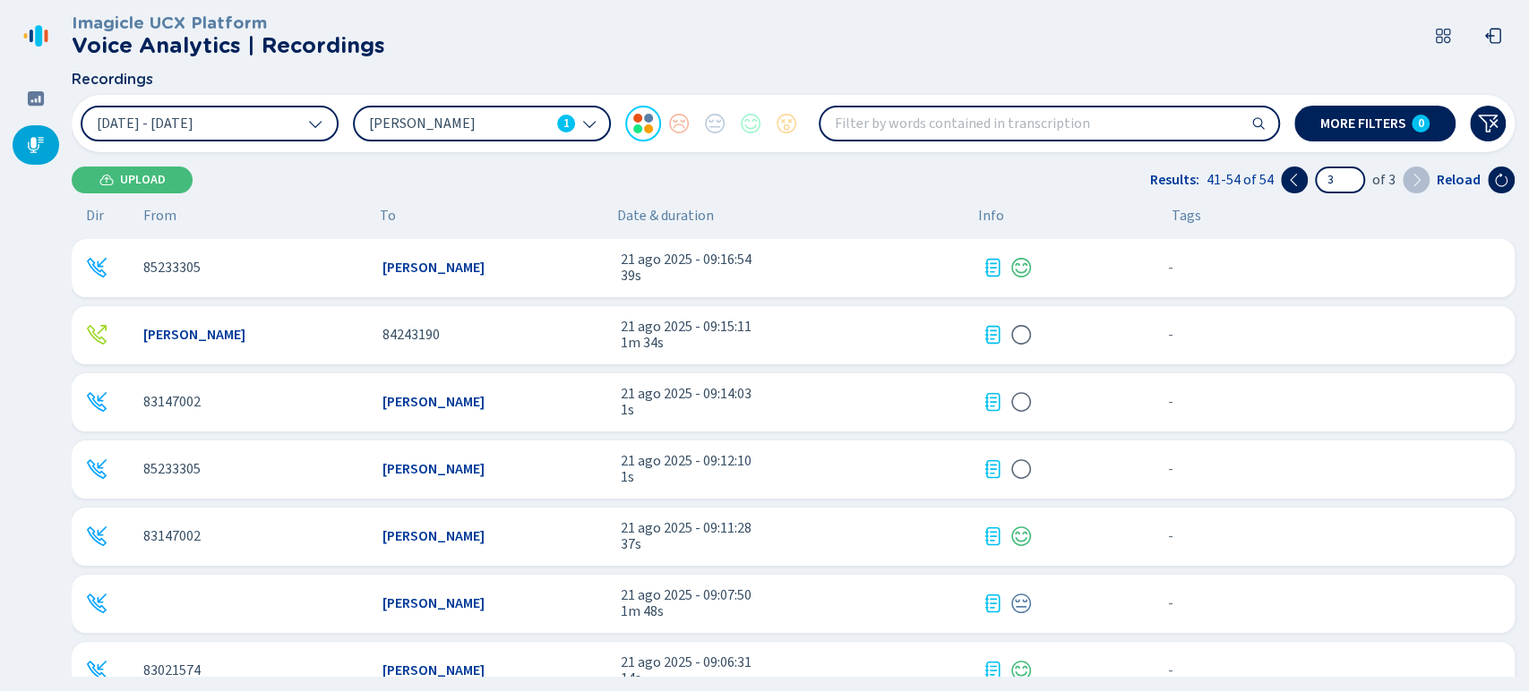
click at [508, 363] on div "Ihan Lara Sanchez 84243190 21 ago 2025 - 09:15:11 1m 34s - {{hiddenTagsCount}} …" at bounding box center [793, 335] width 1443 height 58
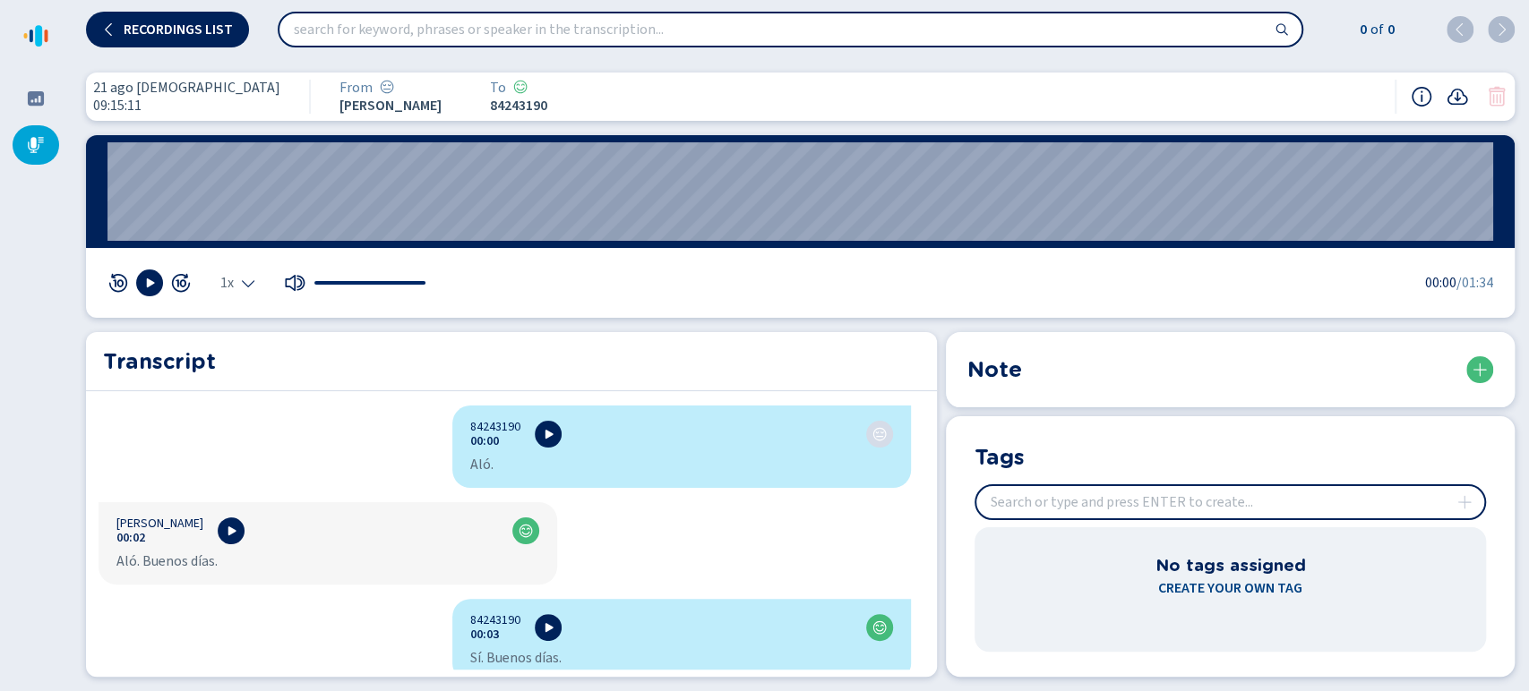
click at [243, 276] on icon "Select the playback speed" at bounding box center [248, 283] width 14 height 14
click at [241, 239] on li "1.5x" at bounding box center [241, 228] width 41 height 29
click at [151, 278] on icon at bounding box center [149, 283] width 14 height 14
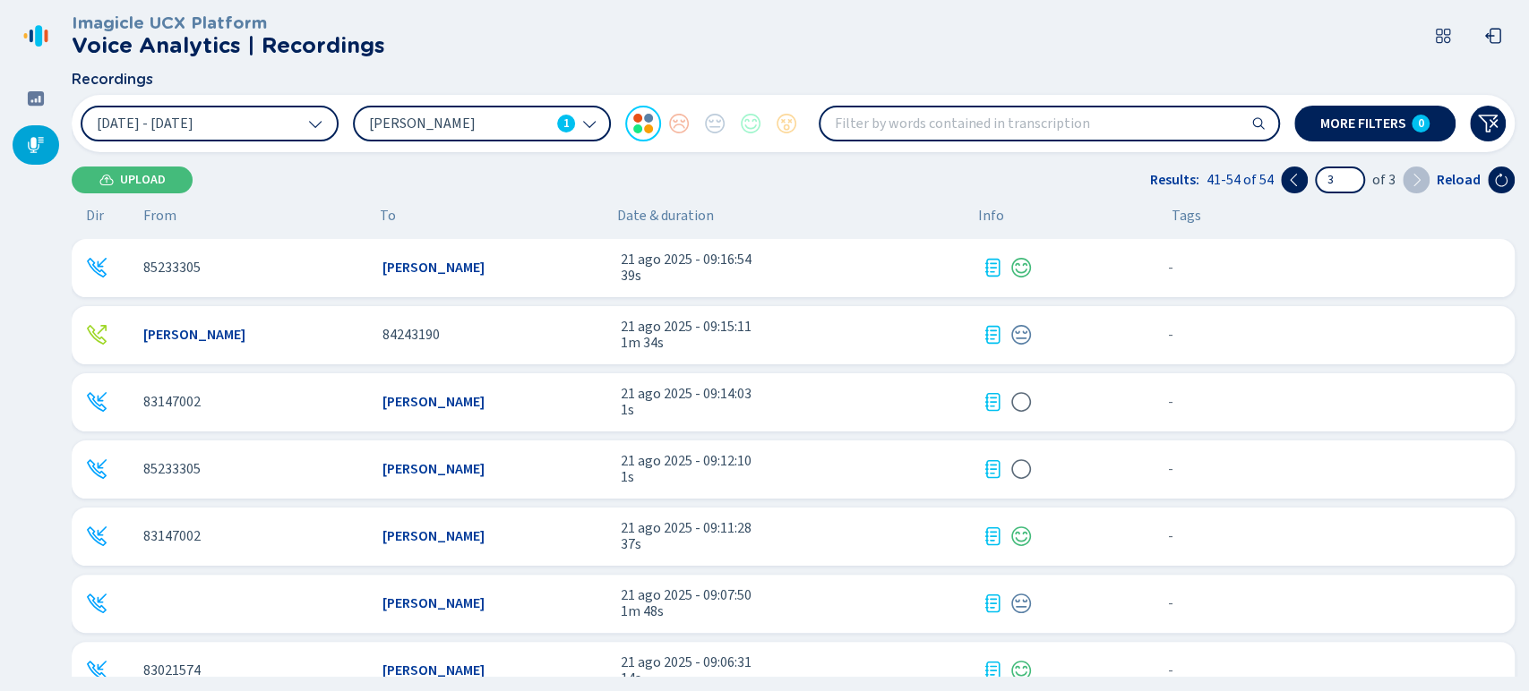
click at [823, 584] on div "Ihan Lara Sanchez 21 ago 2025 - 09:07:50 1m 48s - {{hiddenTagsCount}} more" at bounding box center [793, 604] width 1443 height 58
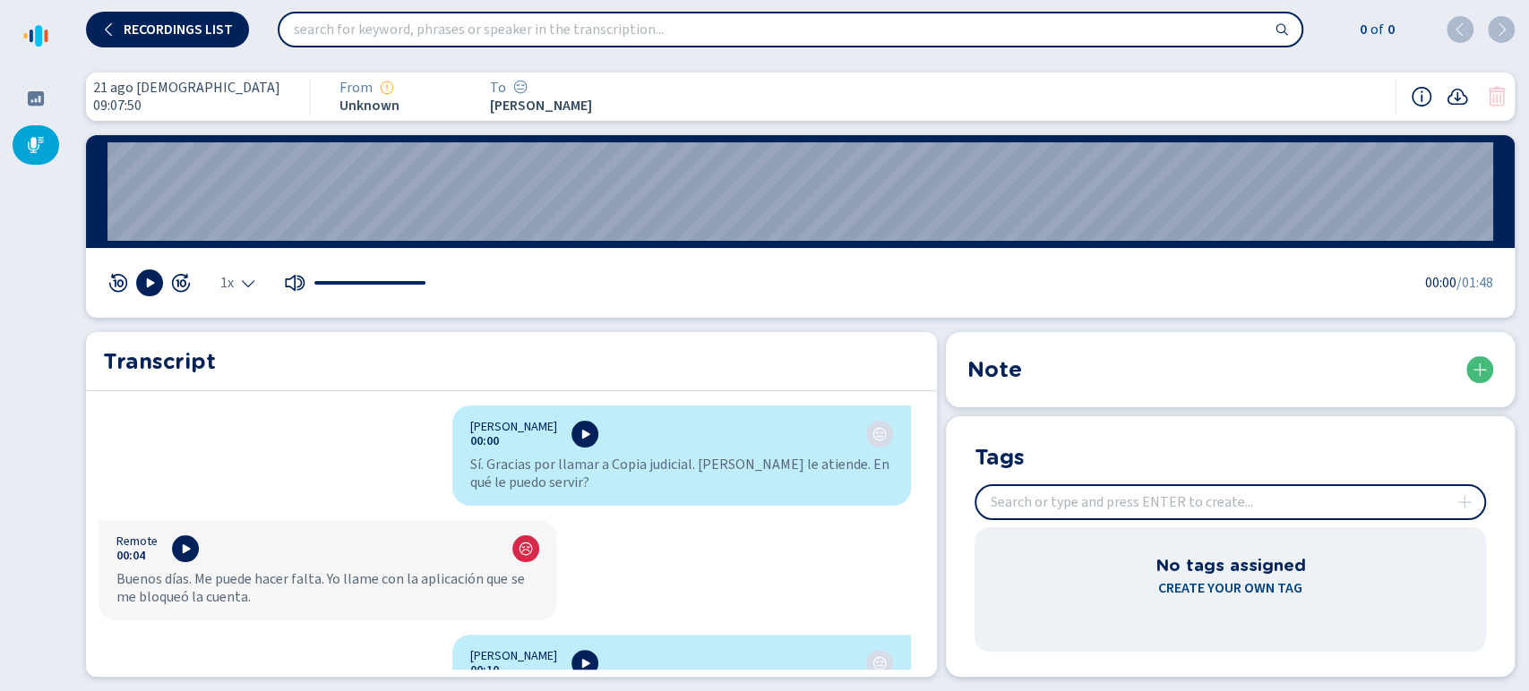
click at [219, 282] on div "1x" at bounding box center [267, 283] width 320 height 27
click at [228, 282] on span "1x" at bounding box center [226, 283] width 13 height 14
click at [243, 227] on li "1.5x" at bounding box center [241, 228] width 41 height 29
click at [139, 283] on button at bounding box center [149, 283] width 27 height 27
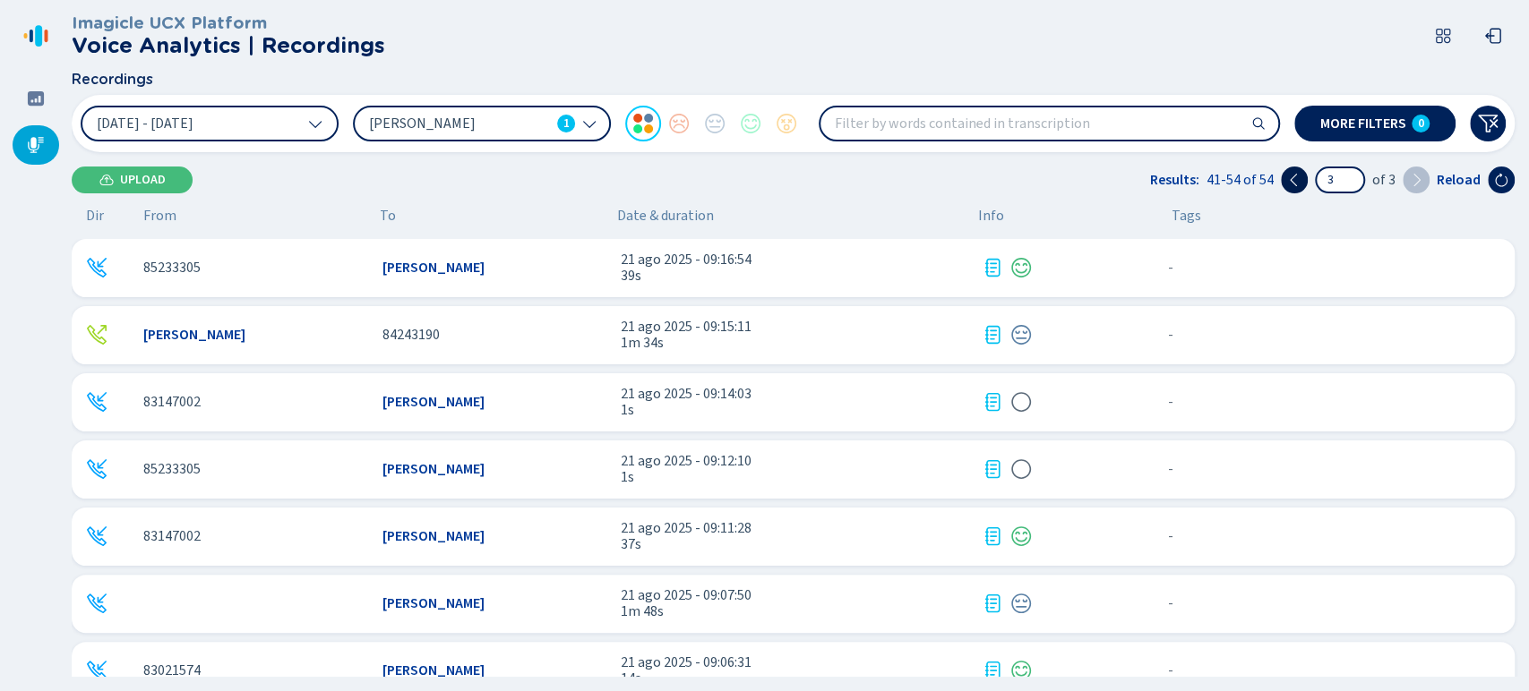
click at [1301, 185] on icon at bounding box center [1294, 180] width 14 height 14
type input "2"
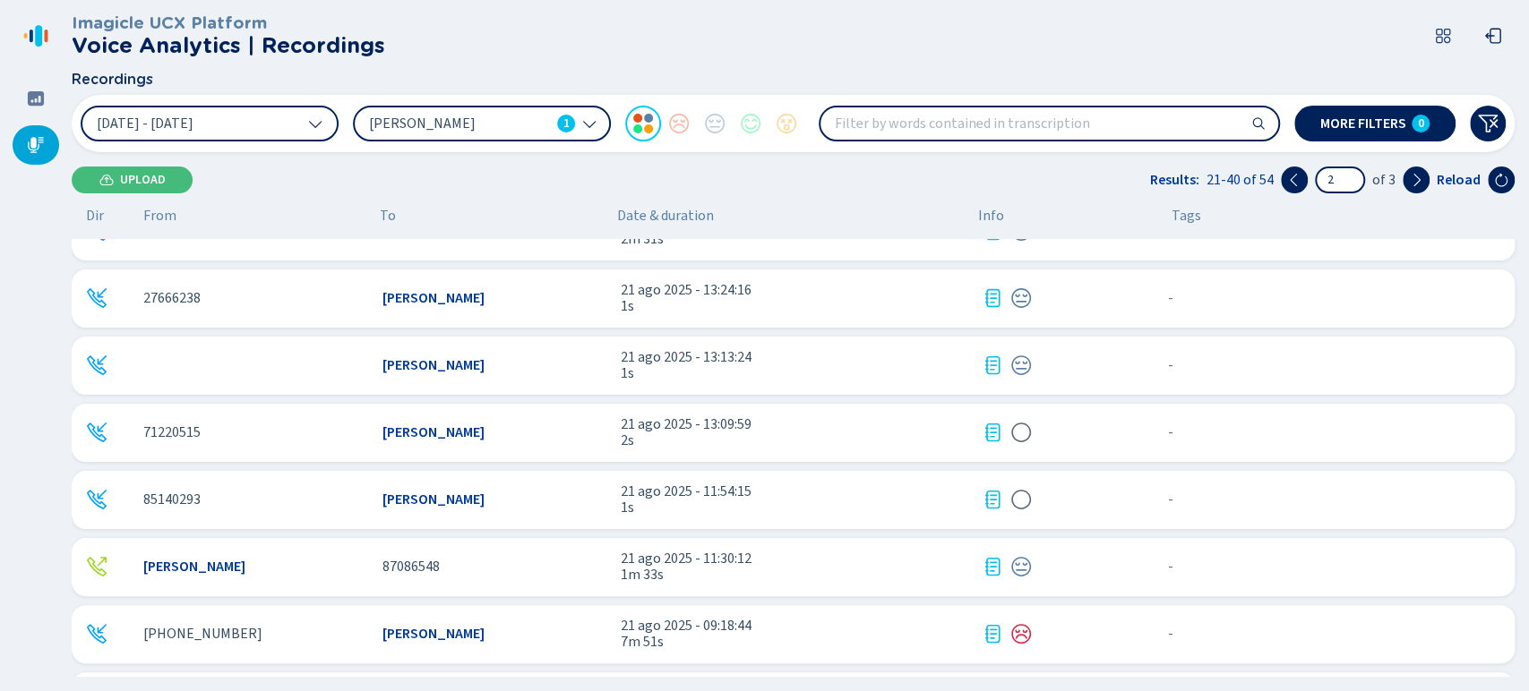
scroll to position [903, 0]
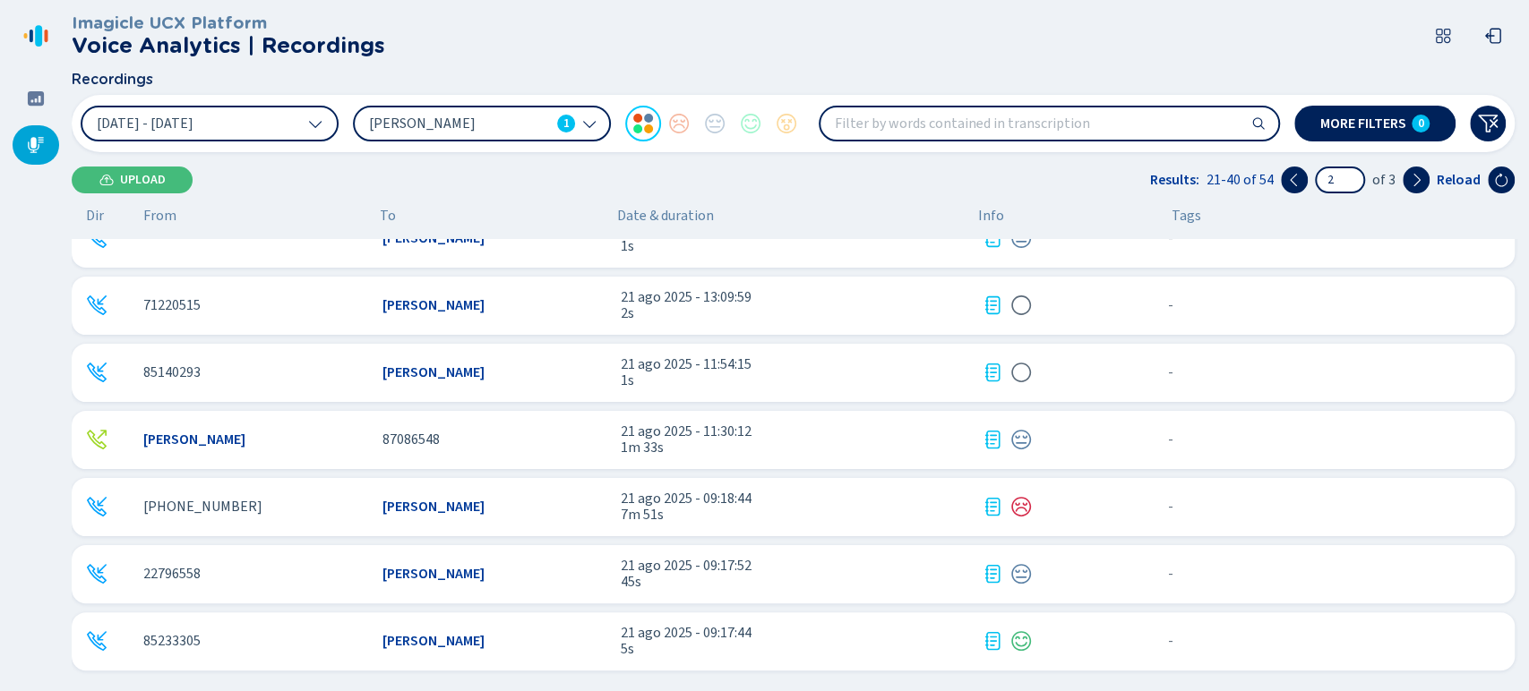
click at [676, 514] on span "7m 51s" at bounding box center [794, 515] width 347 height 16
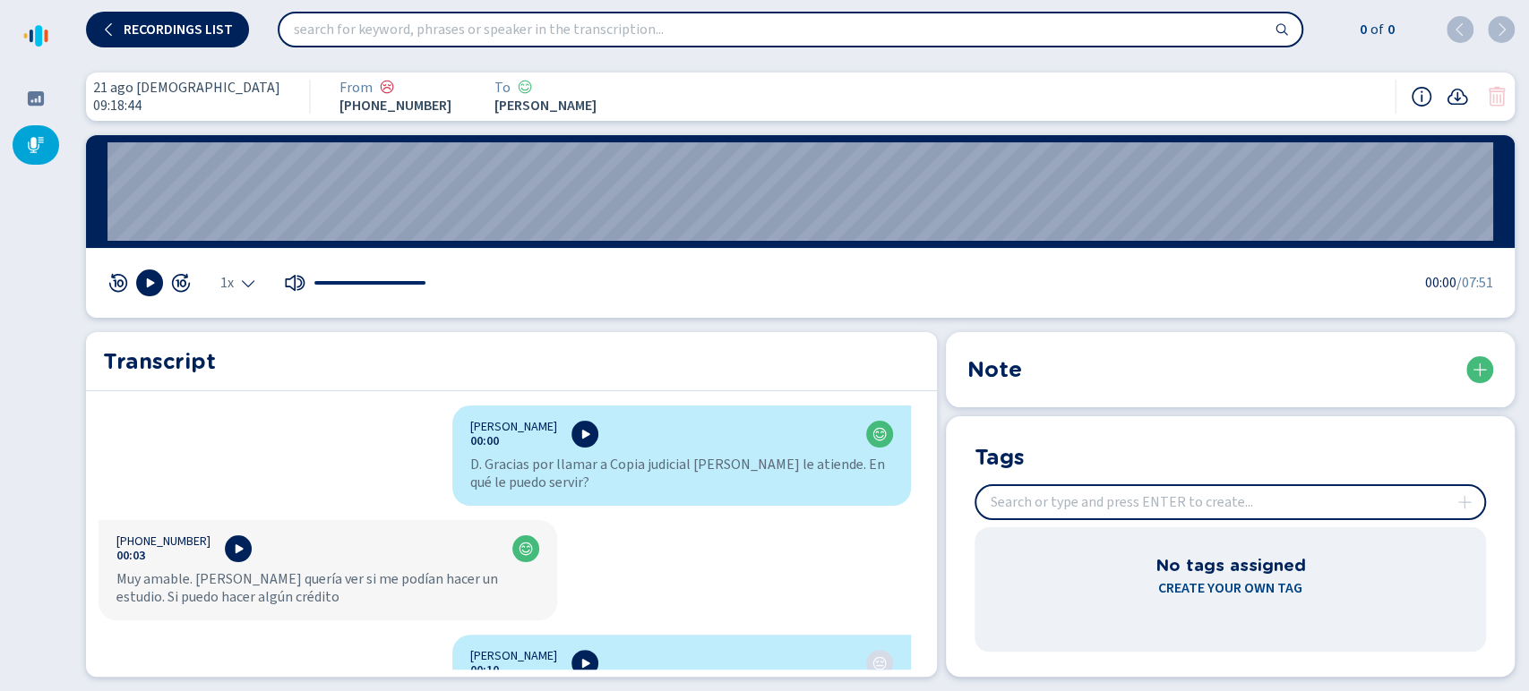
click at [238, 279] on div "1x" at bounding box center [237, 283] width 35 height 14
click at [236, 233] on li "1.5x" at bounding box center [241, 228] width 41 height 29
click at [156, 291] on button at bounding box center [149, 283] width 27 height 27
click at [479, 680] on div "21 ago 2025 09:18:44 From +50626801567 To Ihan Lara Sanchez 05:13 1.5x 00:00 /0…" at bounding box center [800, 374] width 1457 height 633
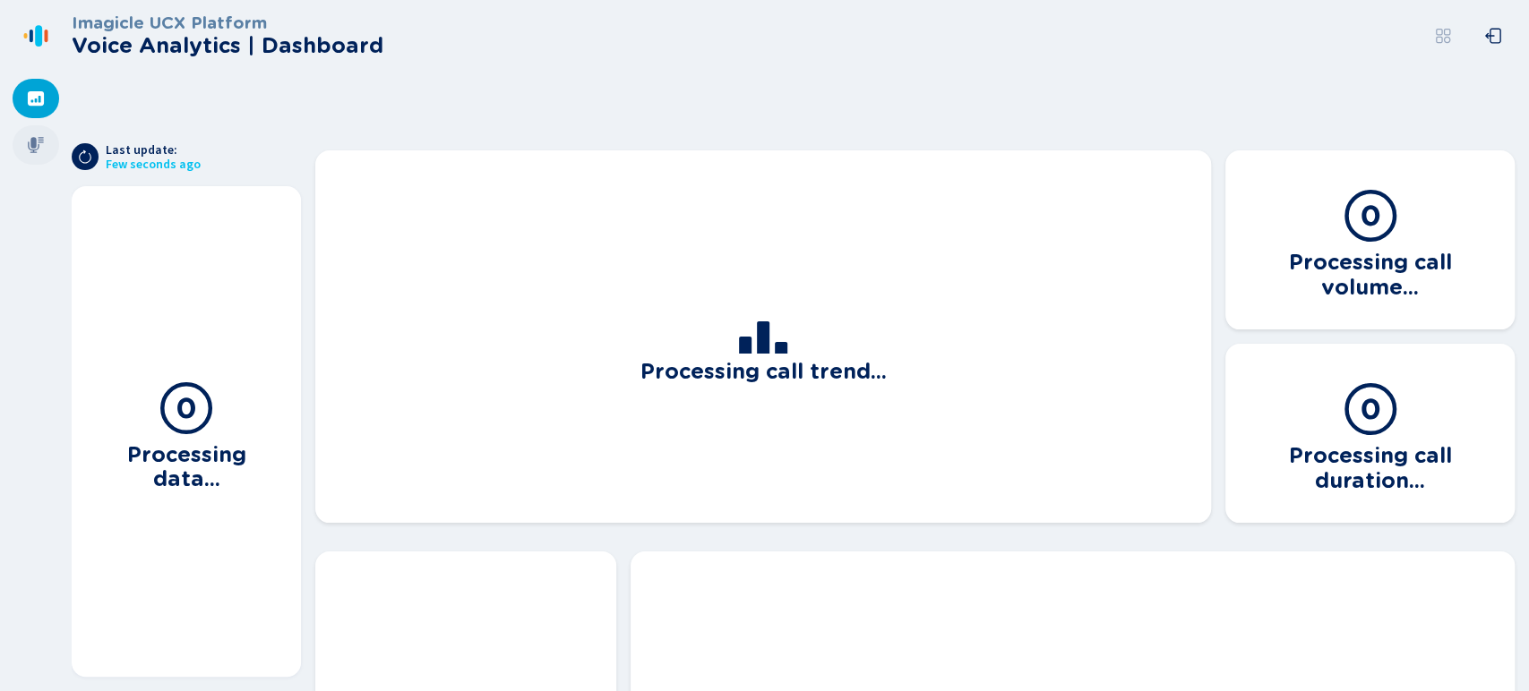
click at [38, 147] on icon at bounding box center [36, 145] width 16 height 16
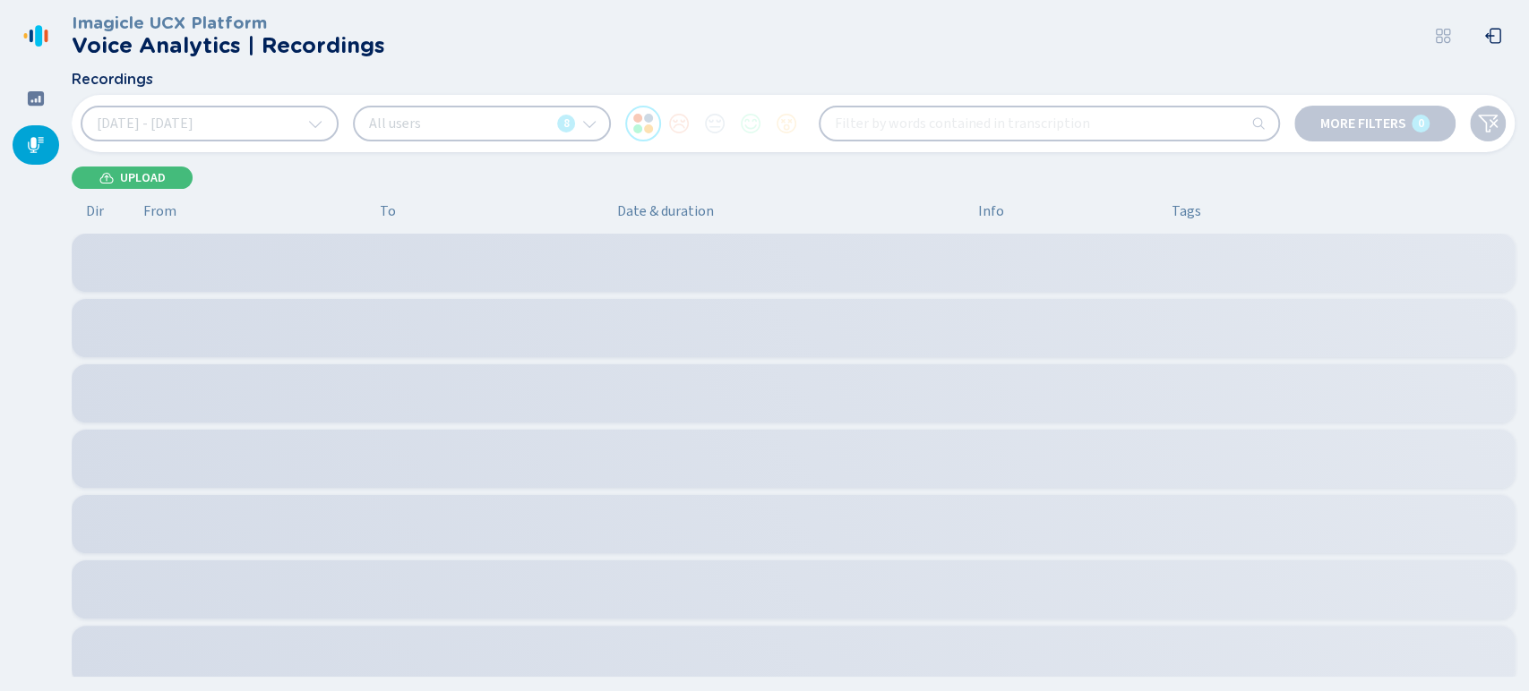
click at [270, 130] on button "[DATE] - [DATE]" at bounding box center [210, 124] width 258 height 36
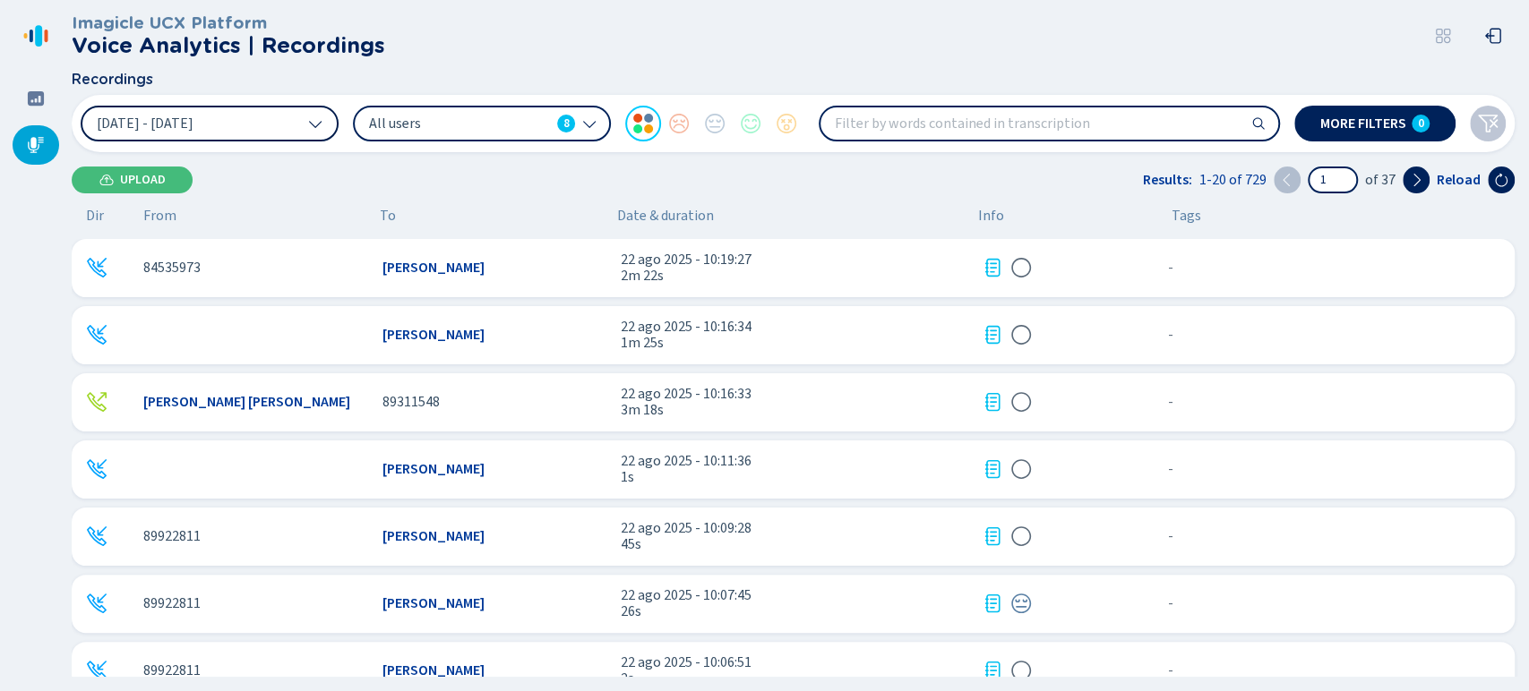
click at [270, 130] on button "[DATE] - [DATE]" at bounding box center [210, 124] width 258 height 36
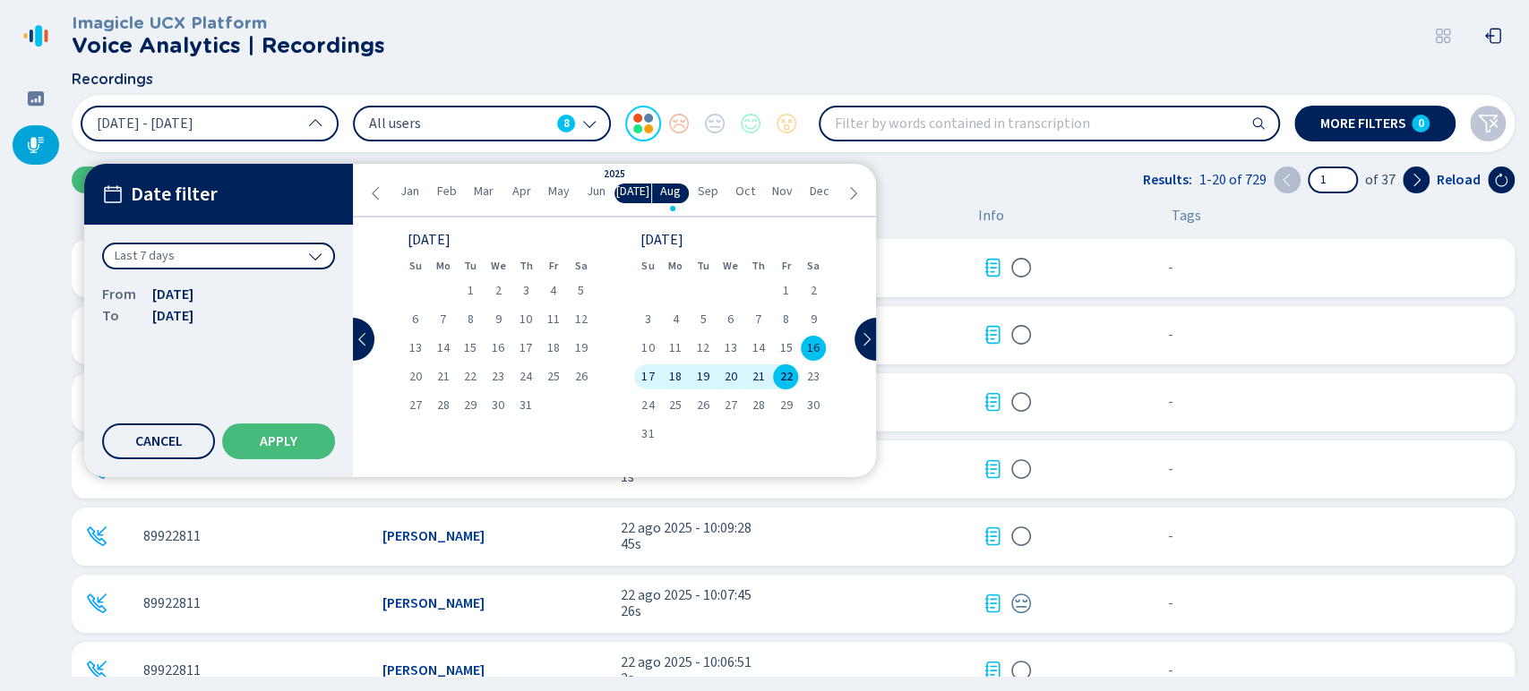
click at [759, 379] on span "21" at bounding box center [758, 377] width 13 height 13
click at [775, 376] on div "22" at bounding box center [786, 377] width 28 height 25
click at [287, 434] on button "Apply" at bounding box center [278, 442] width 113 height 36
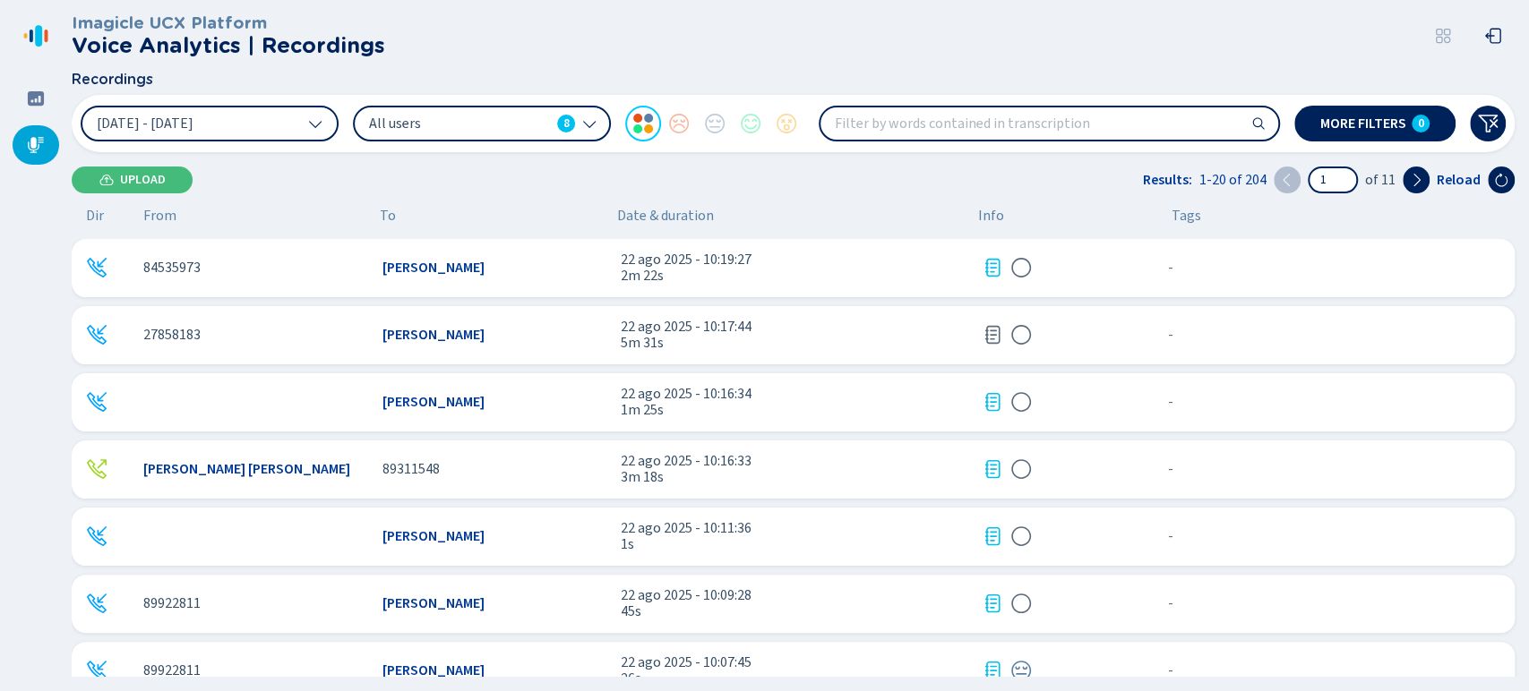
click at [560, 112] on div "All users 8" at bounding box center [482, 124] width 258 height 36
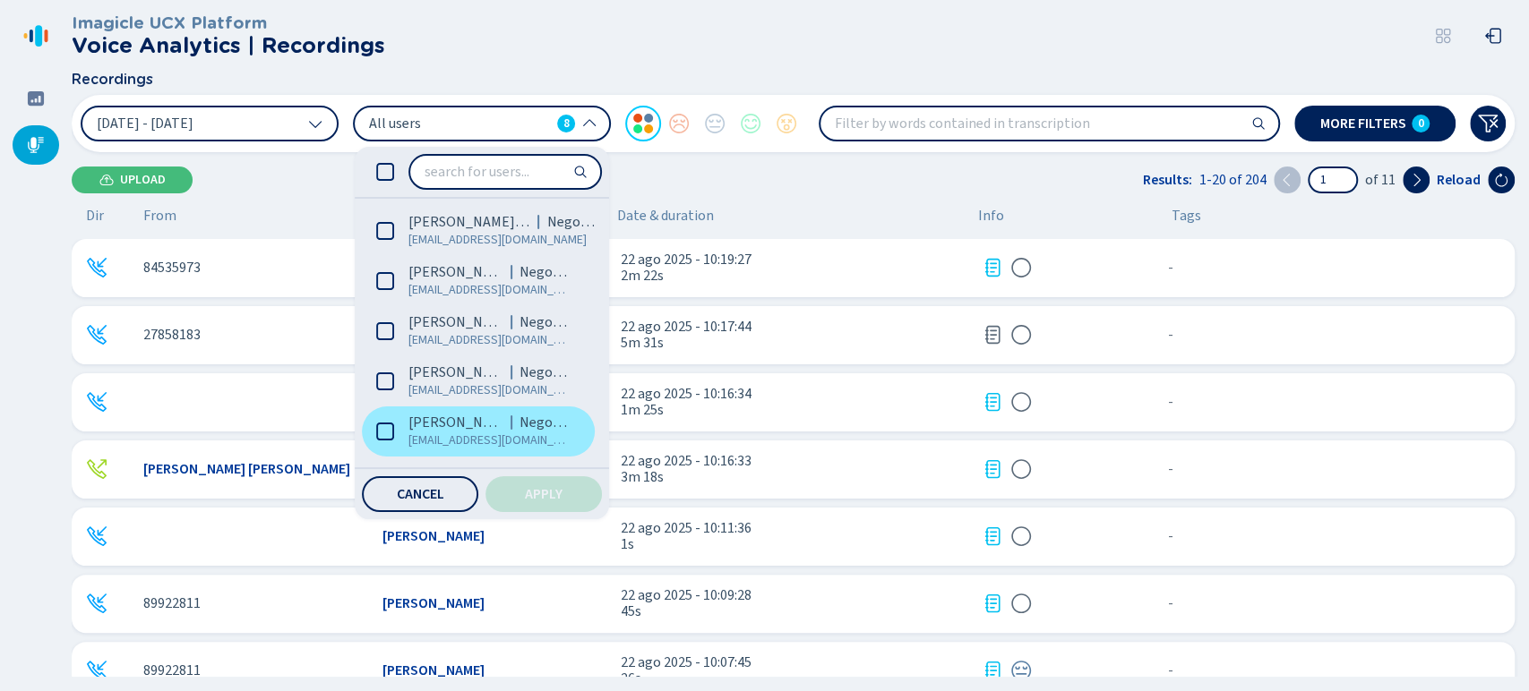
click at [450, 441] on span "[EMAIL_ADDRESS][DOMAIN_NAME]" at bounding box center [489, 441] width 162 height 18
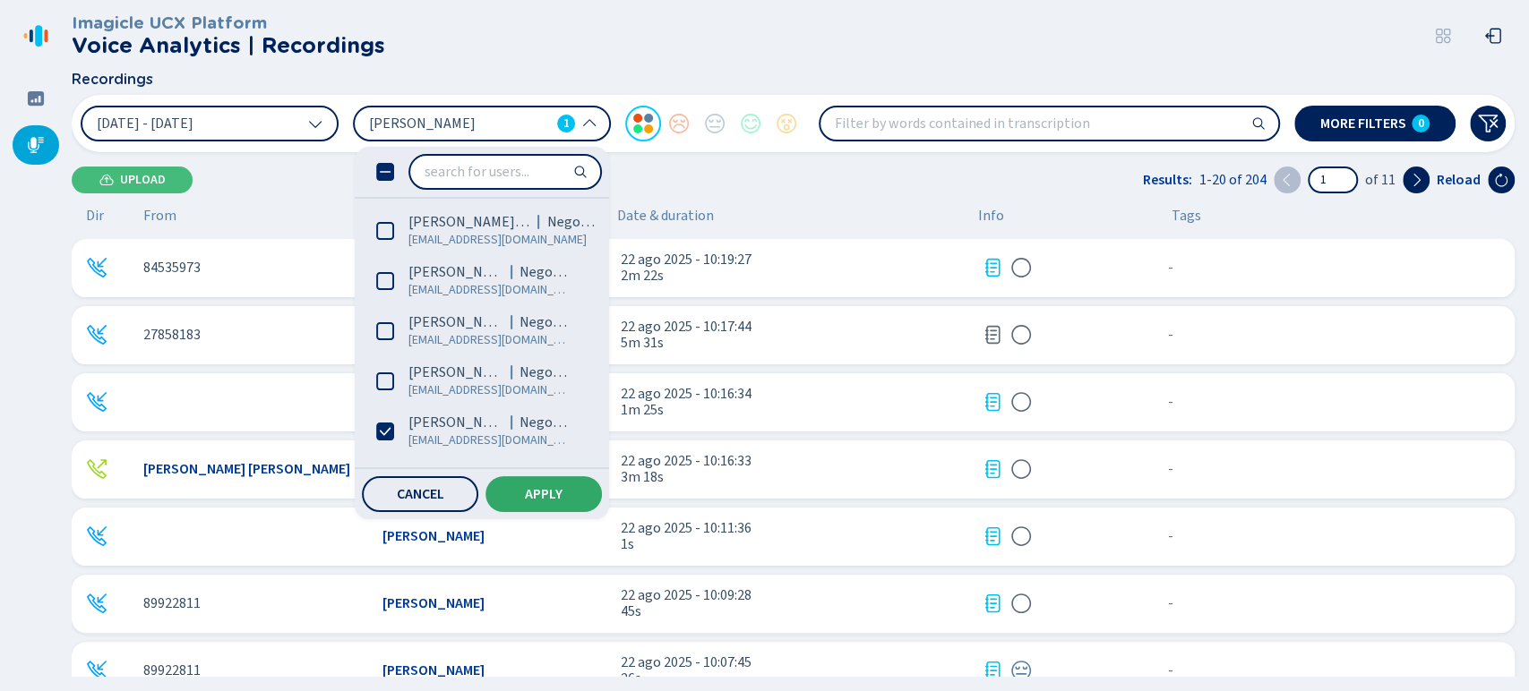
click at [548, 493] on span "Apply" at bounding box center [544, 494] width 38 height 14
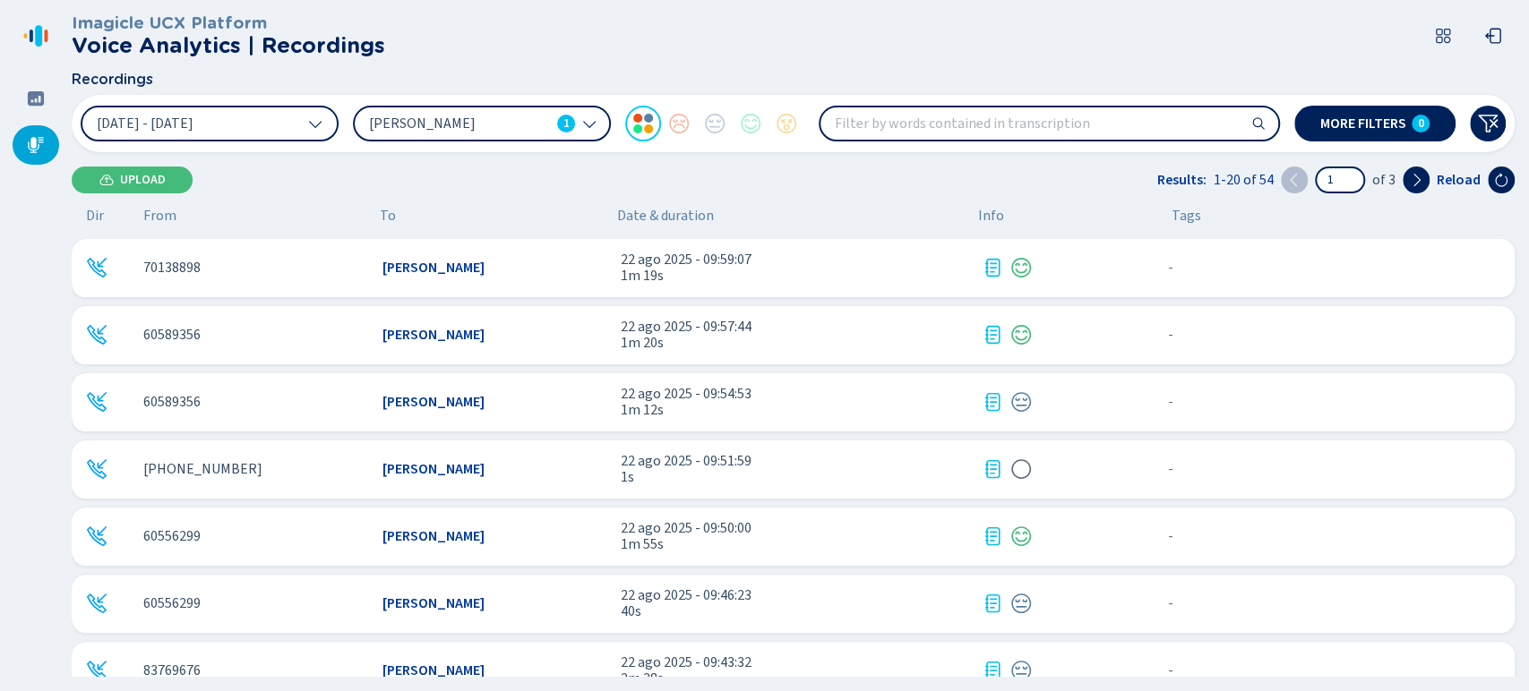
drag, startPoint x: 1526, startPoint y: 259, endPoint x: 1517, endPoint y: 290, distance: 32.6
click at [1517, 290] on div "Imagicle UCX Platform Voice Analytics | Recordings Recordings 21 Aug 2025 - 22 …" at bounding box center [800, 345] width 1457 height 691
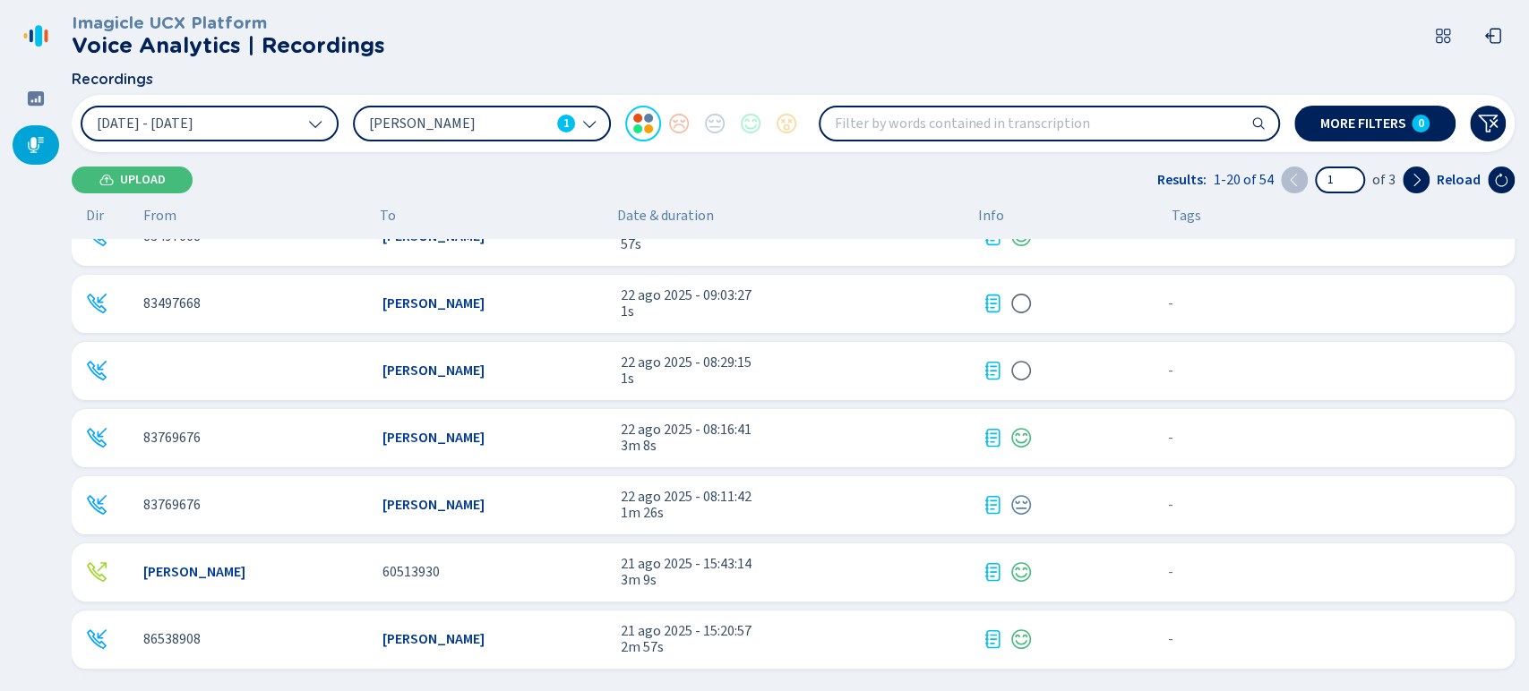
scroll to position [903, 0]
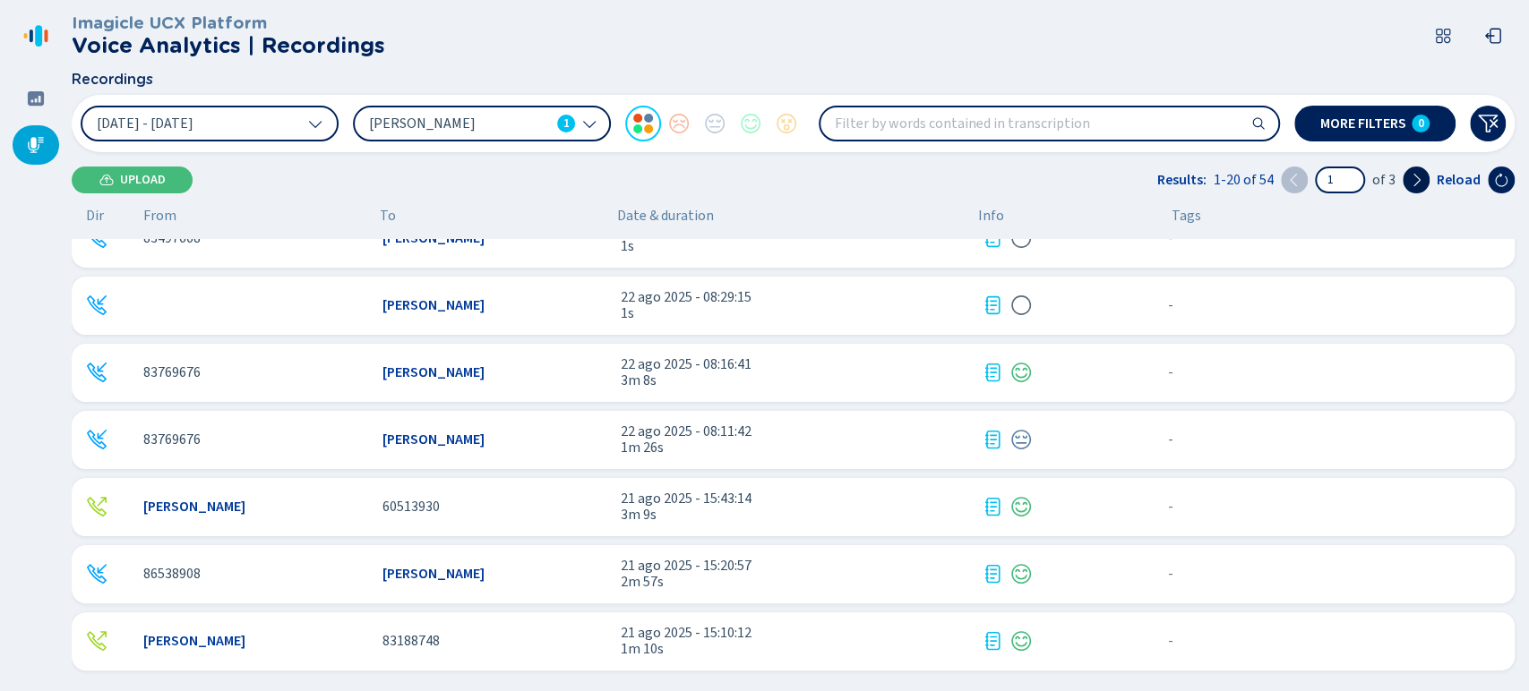
click at [1406, 185] on button at bounding box center [1416, 180] width 27 height 27
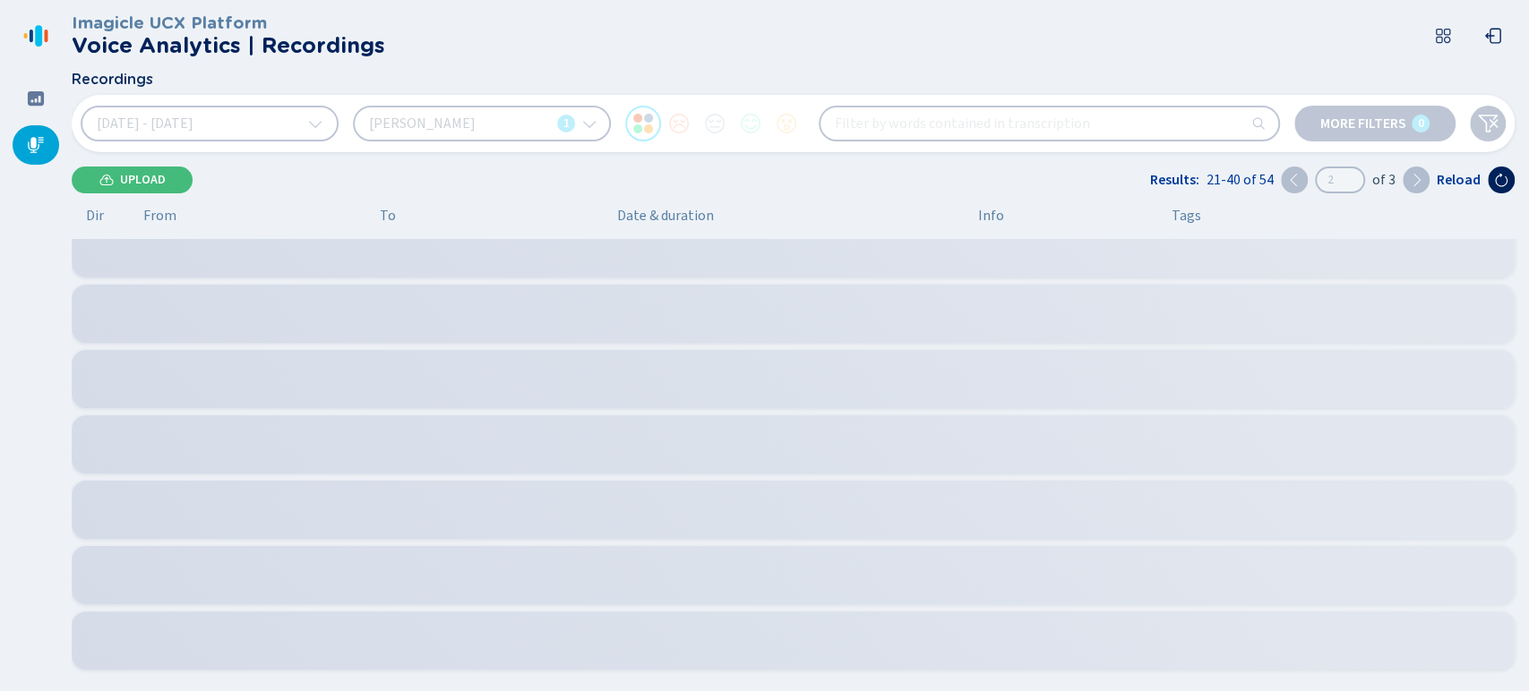
scroll to position [215, 0]
click at [1406, 185] on button at bounding box center [1416, 180] width 27 height 27
type input "3"
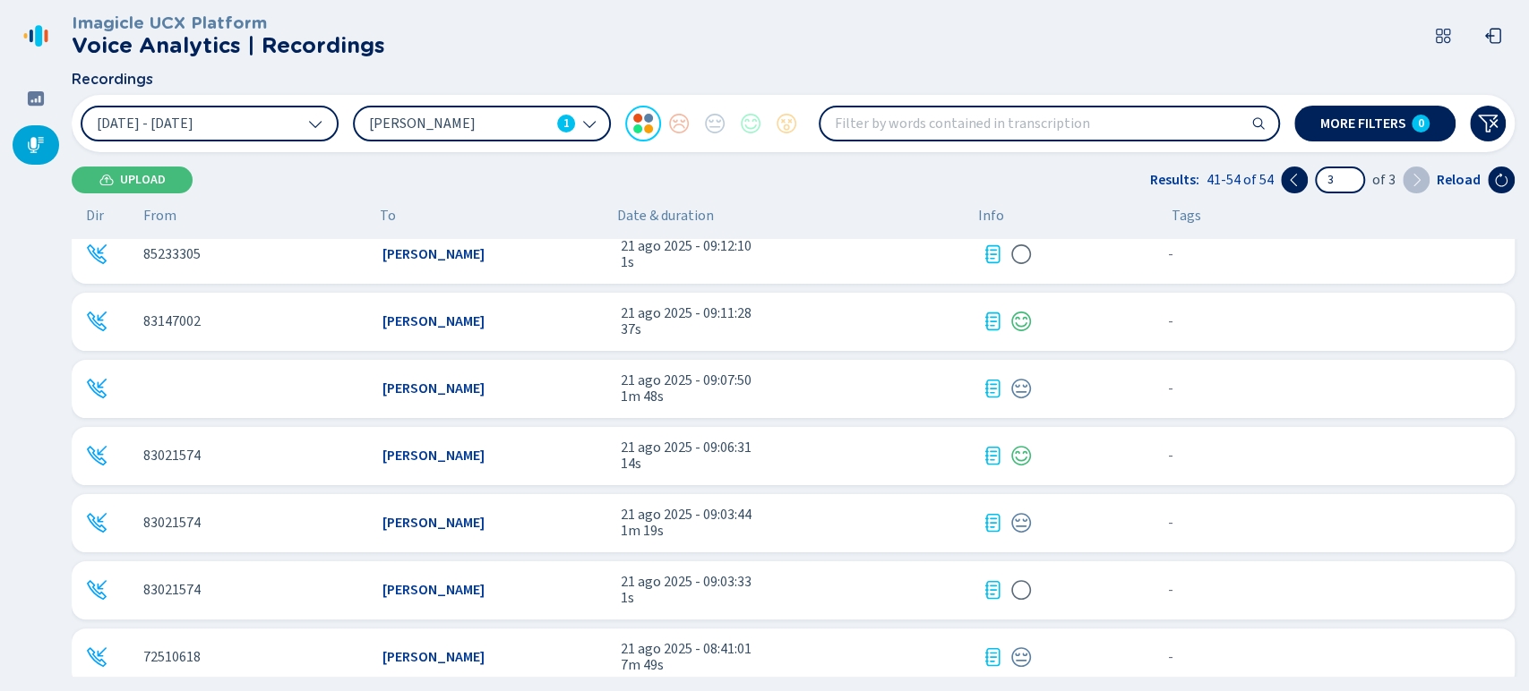
click at [1417, 185] on icon at bounding box center [1416, 180] width 7 height 13
click at [1421, 188] on button at bounding box center [1416, 180] width 27 height 27
click at [1421, 180] on icon at bounding box center [1416, 180] width 14 height 14
drag, startPoint x: 1522, startPoint y: 367, endPoint x: 1505, endPoint y: 316, distance: 53.8
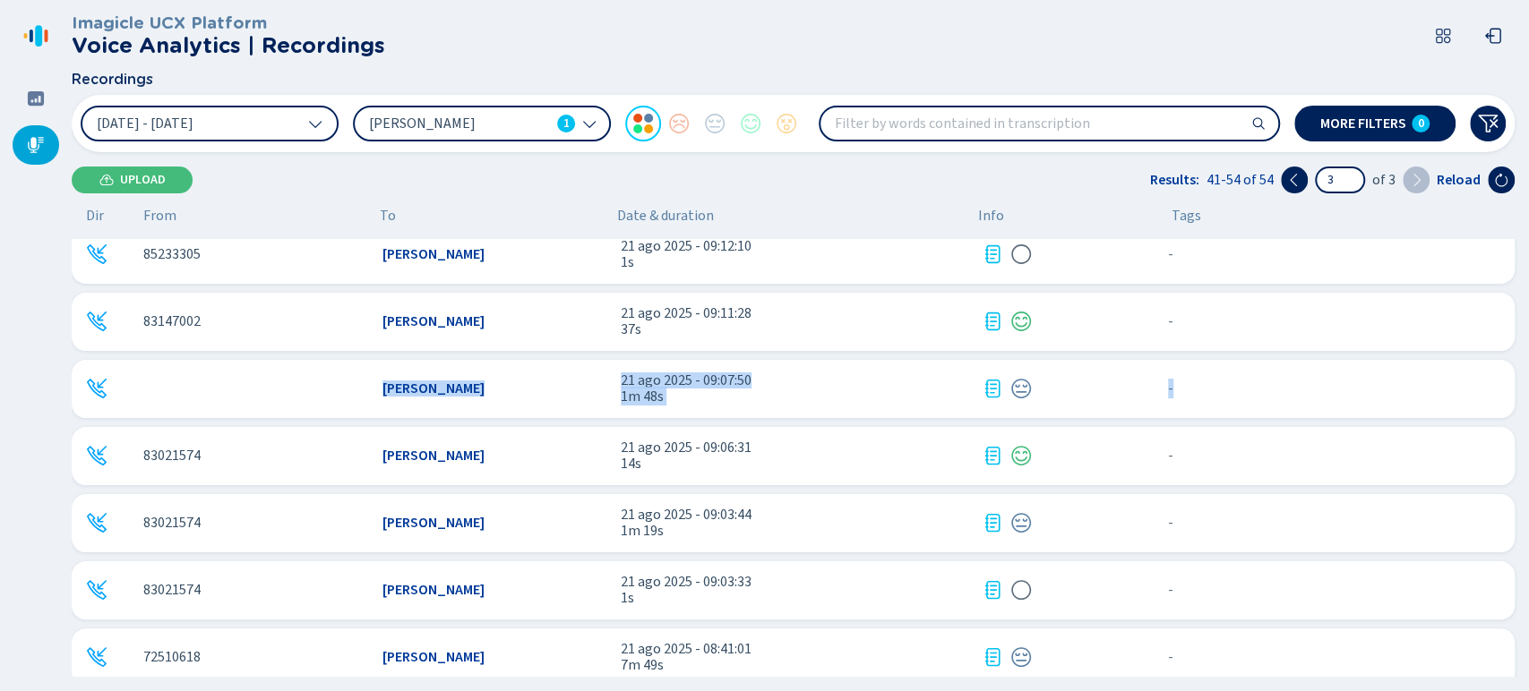
click at [1505, 316] on div "Imagicle UCX Platform Voice Analytics | Recordings Recordings 21 Aug 2025 - 22 …" at bounding box center [800, 345] width 1457 height 691
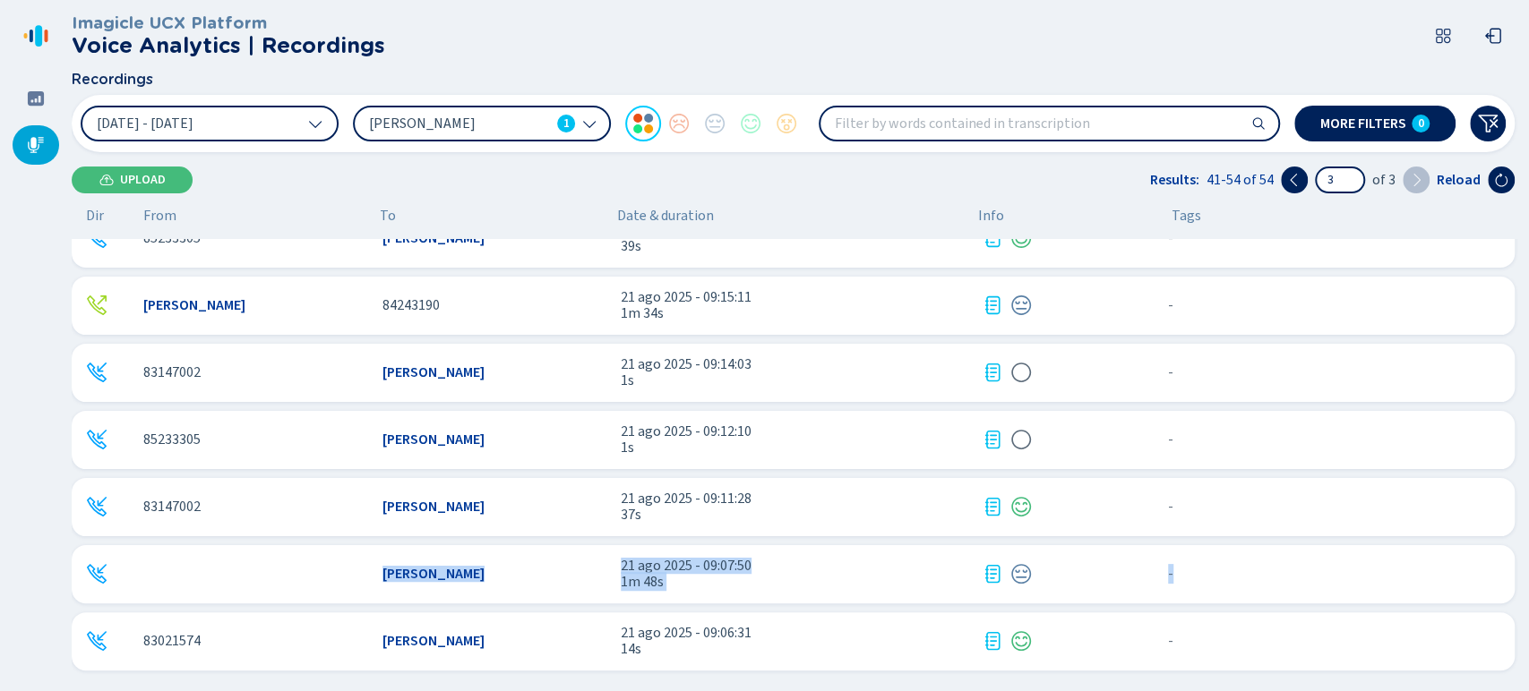
scroll to position [0, 0]
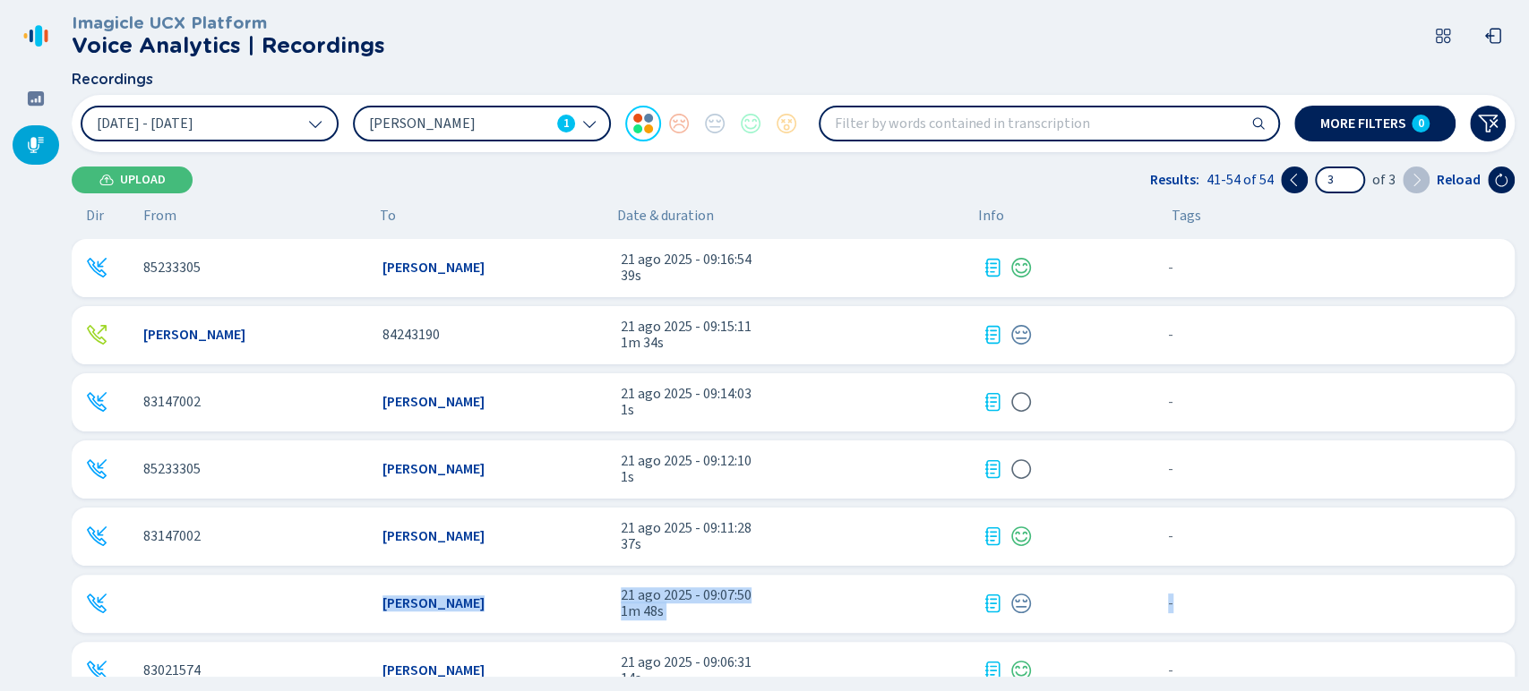
click at [1414, 177] on icon at bounding box center [1416, 180] width 14 height 14
click at [1412, 177] on icon at bounding box center [1416, 180] width 14 height 14
click at [1376, 177] on span "of 3" at bounding box center [1383, 180] width 23 height 16
click at [1355, 177] on input "3" at bounding box center [1340, 179] width 47 height 23
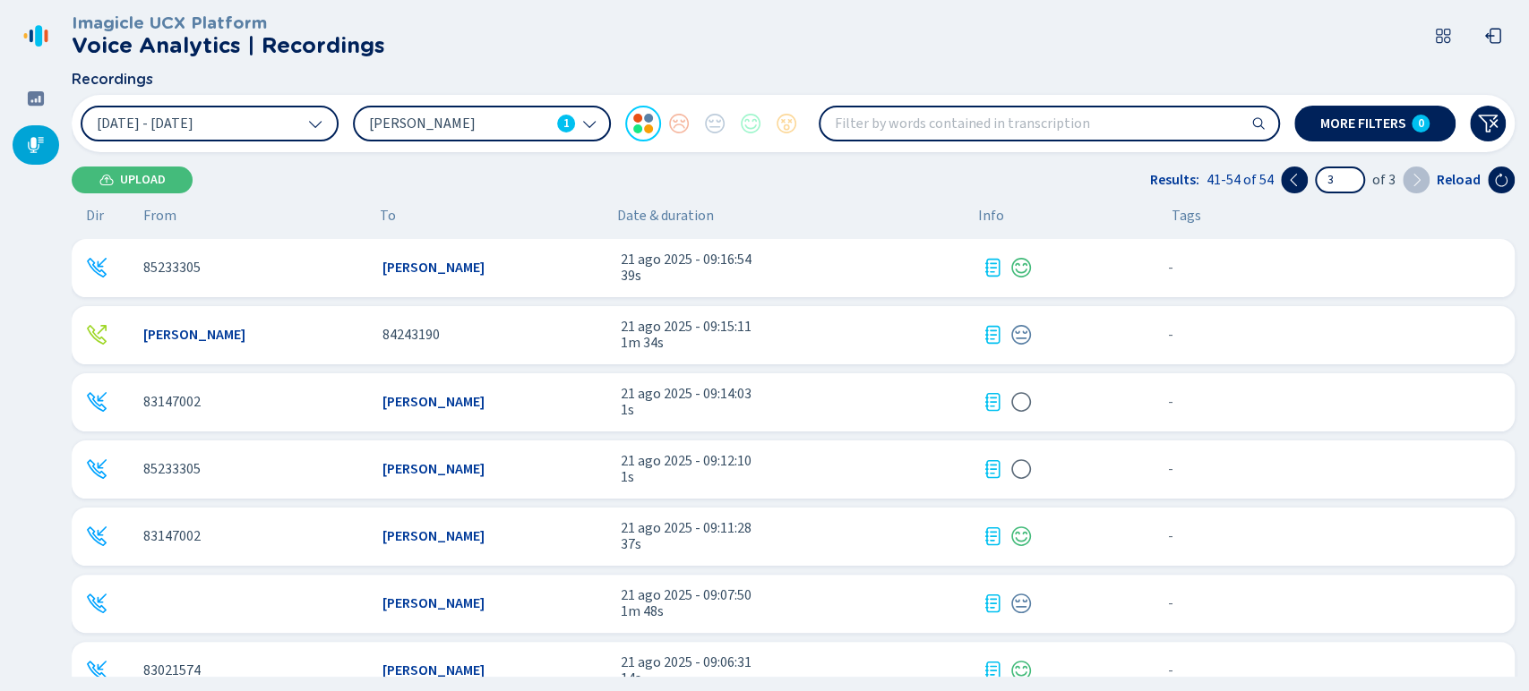
click at [1355, 177] on input "3" at bounding box center [1340, 179] width 47 height 23
click at [1341, 184] on input "3" at bounding box center [1340, 179] width 47 height 23
